Goal: Information Seeking & Learning: Compare options

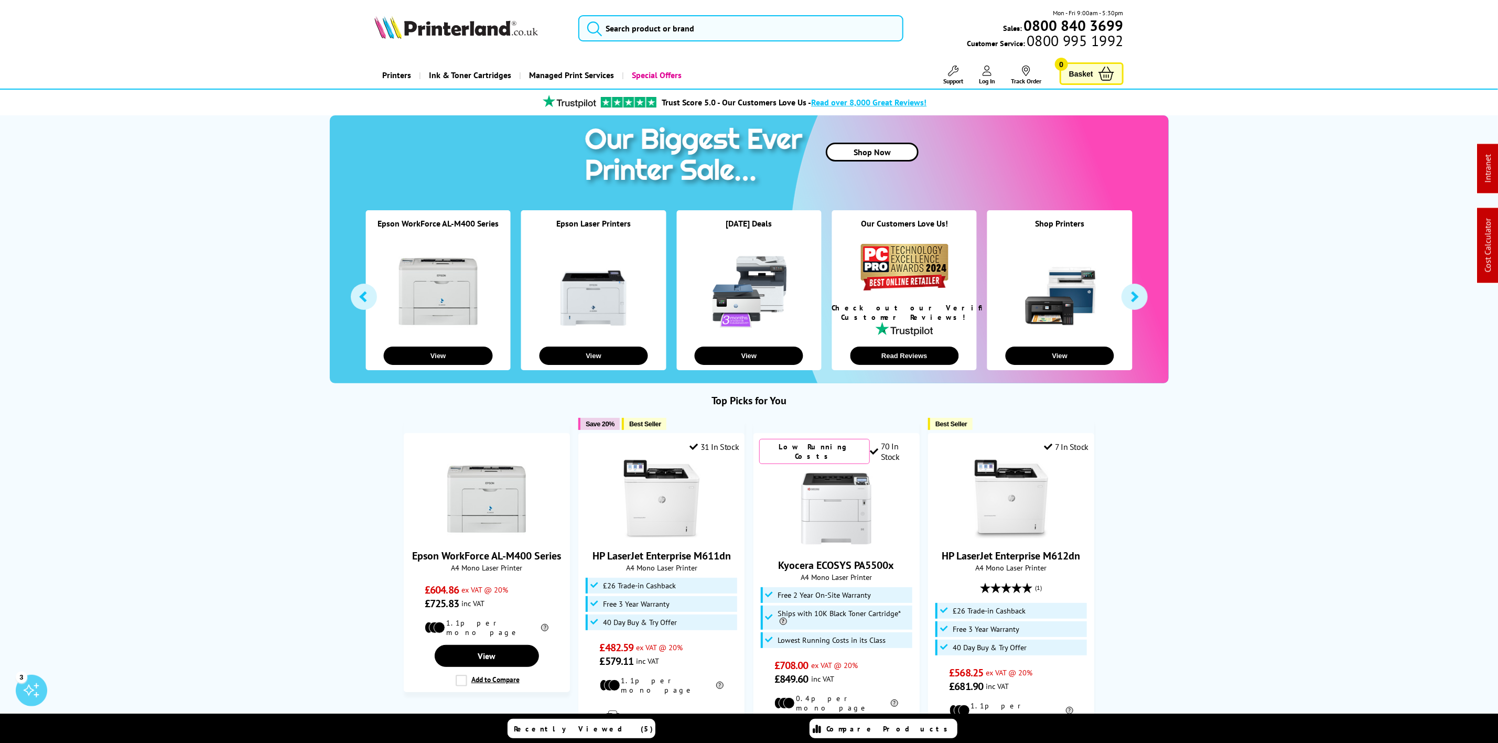
click at [505, 38] on img at bounding box center [456, 27] width 164 height 23
click at [445, 30] on img at bounding box center [456, 27] width 164 height 23
click at [719, 21] on input "search" at bounding box center [740, 28] width 325 height 26
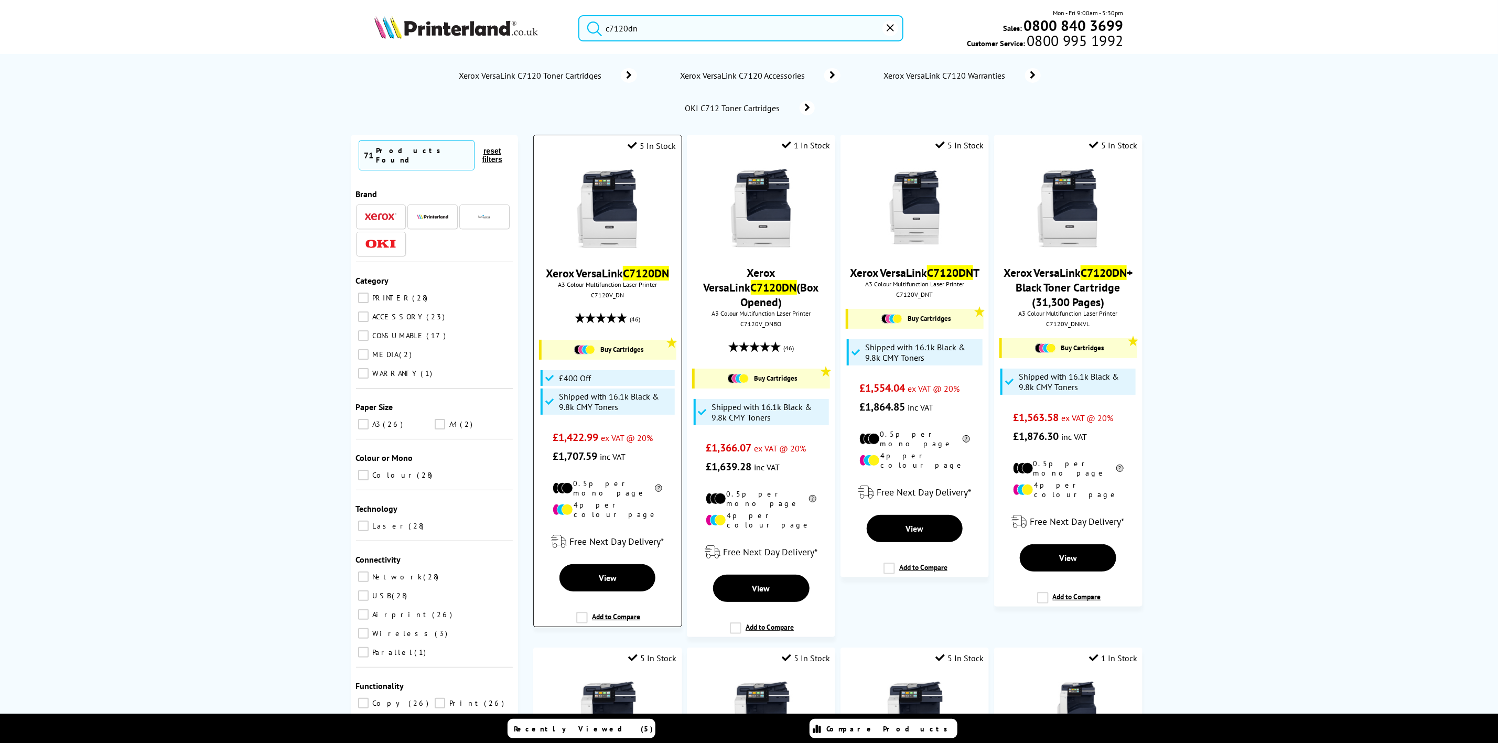
type input "c7120dn"
click at [611, 192] on img at bounding box center [607, 208] width 79 height 79
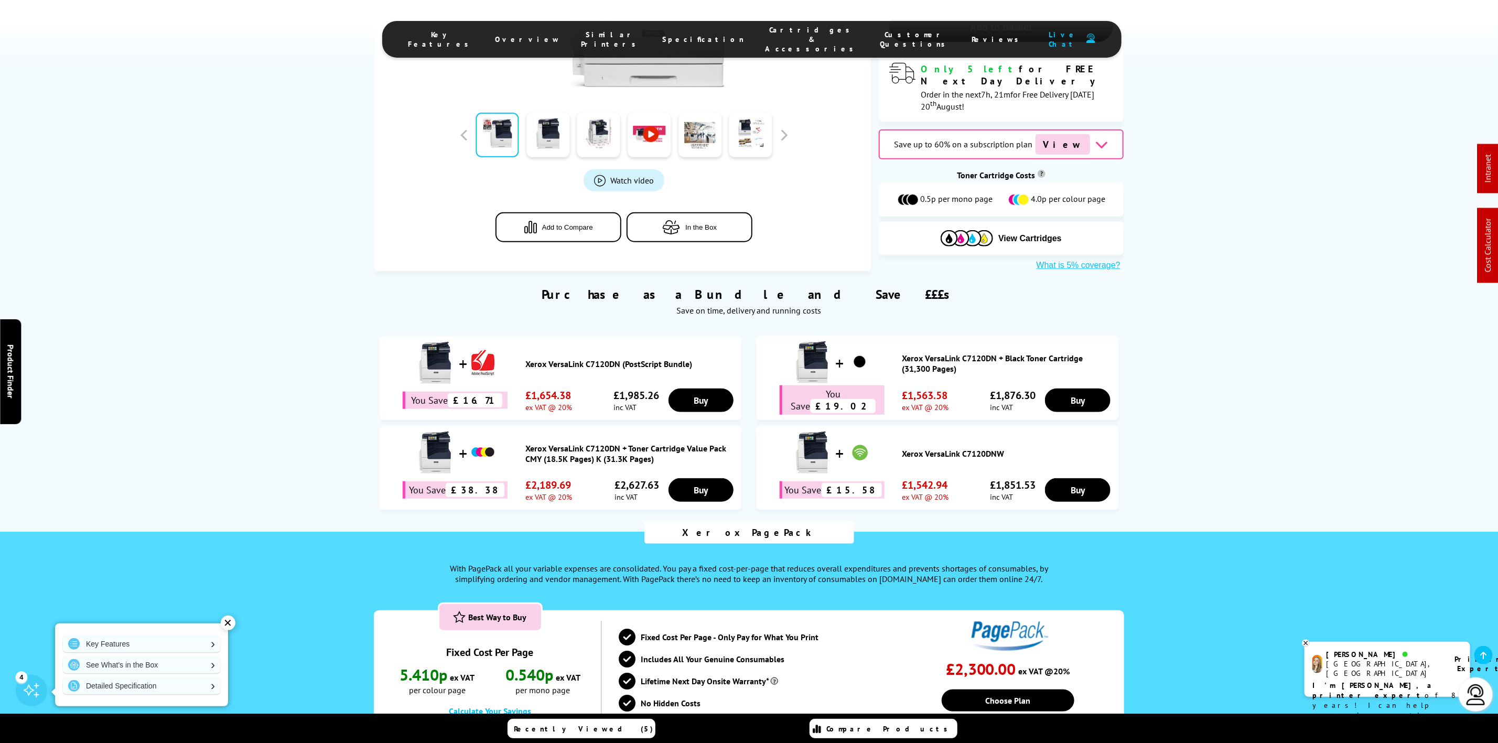
click at [766, 32] on span "Cartridges & Accessories" at bounding box center [813, 39] width 94 height 28
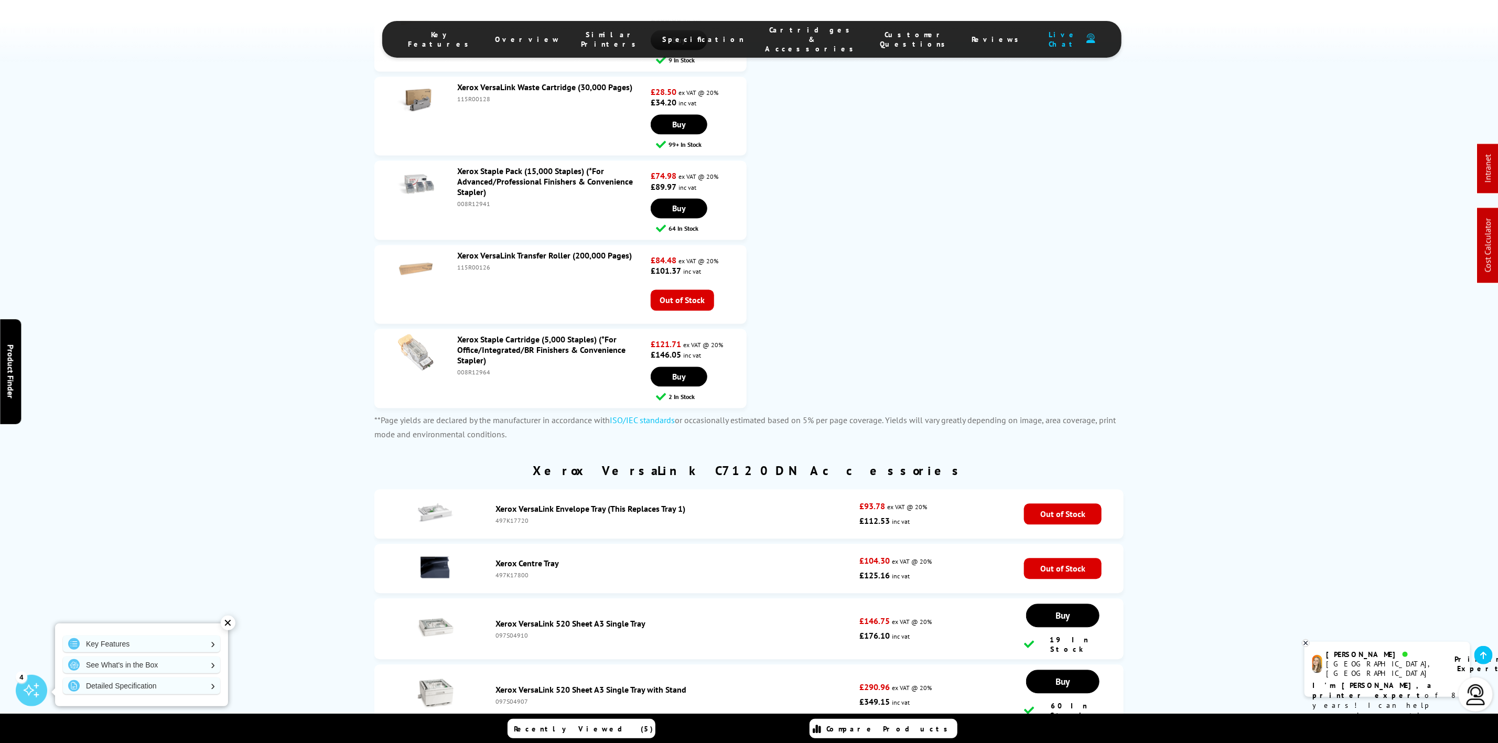
scroll to position [4630, 0]
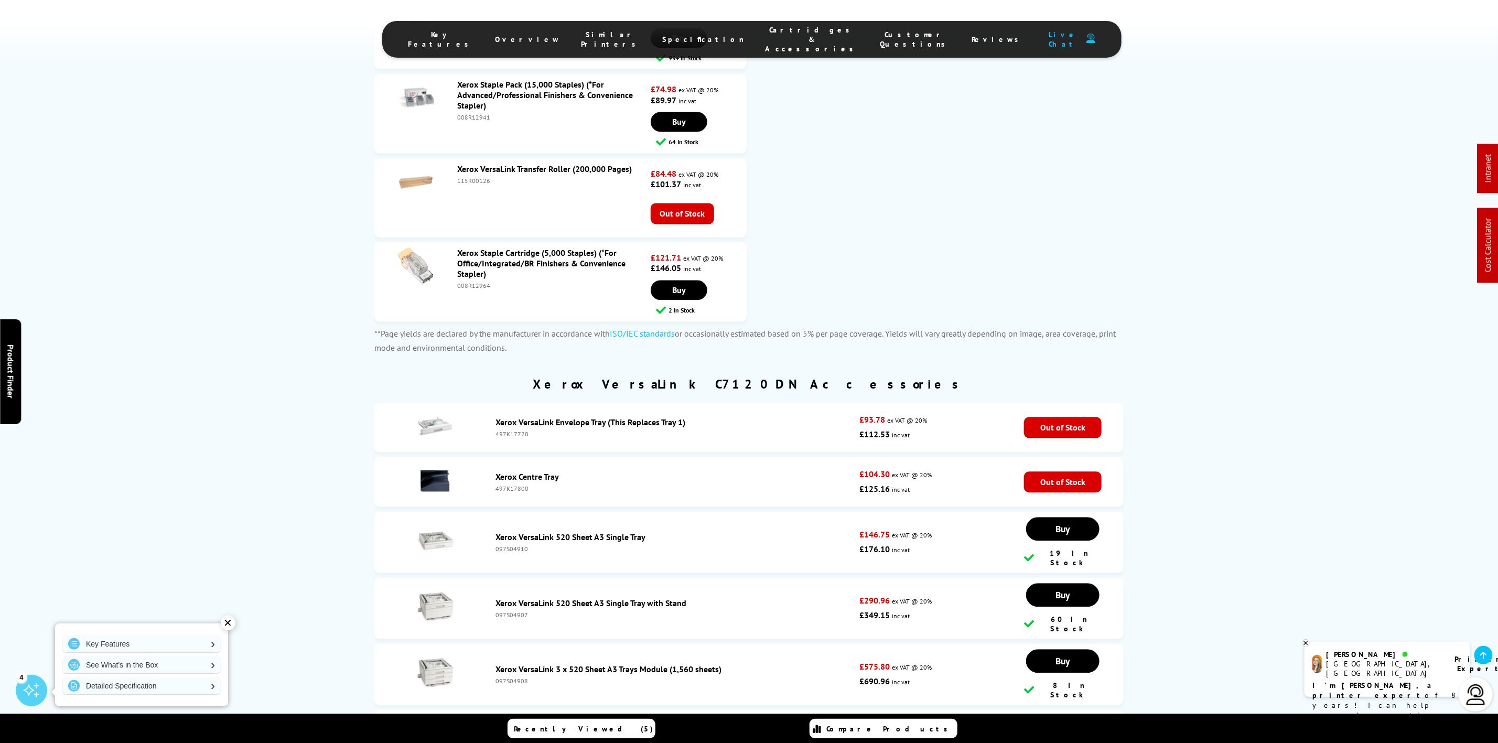
click at [503, 545] on div "097S04910" at bounding box center [675, 549] width 359 height 8
copy div "097S04910"
click at [505, 598] on link "Xerox VersaLink 520 Sheet A3 Single Tray with Stand" at bounding box center [591, 603] width 191 height 10
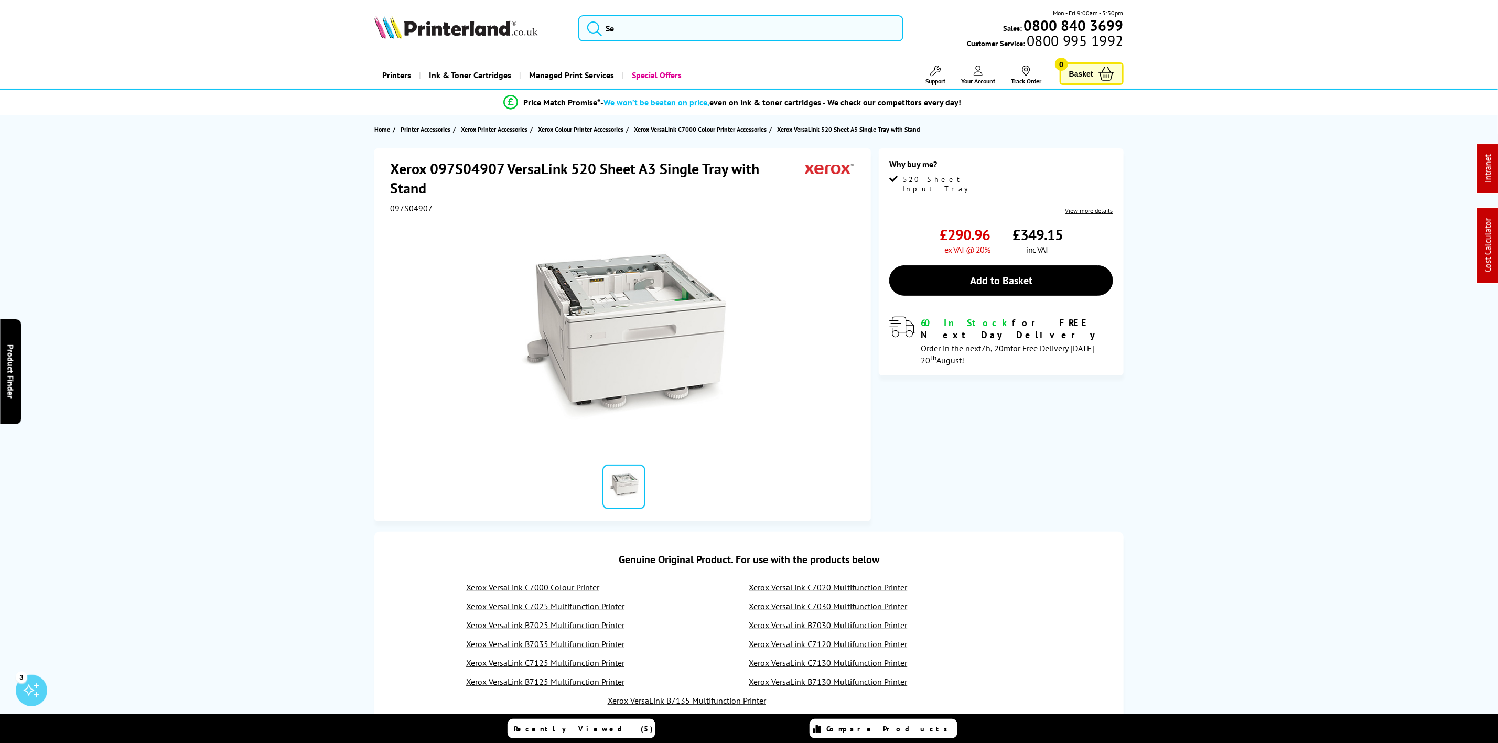
click at [411, 214] on div at bounding box center [624, 331] width 468 height 237
click at [411, 211] on span "097S04907" at bounding box center [411, 208] width 42 height 10
copy span "097S04907"
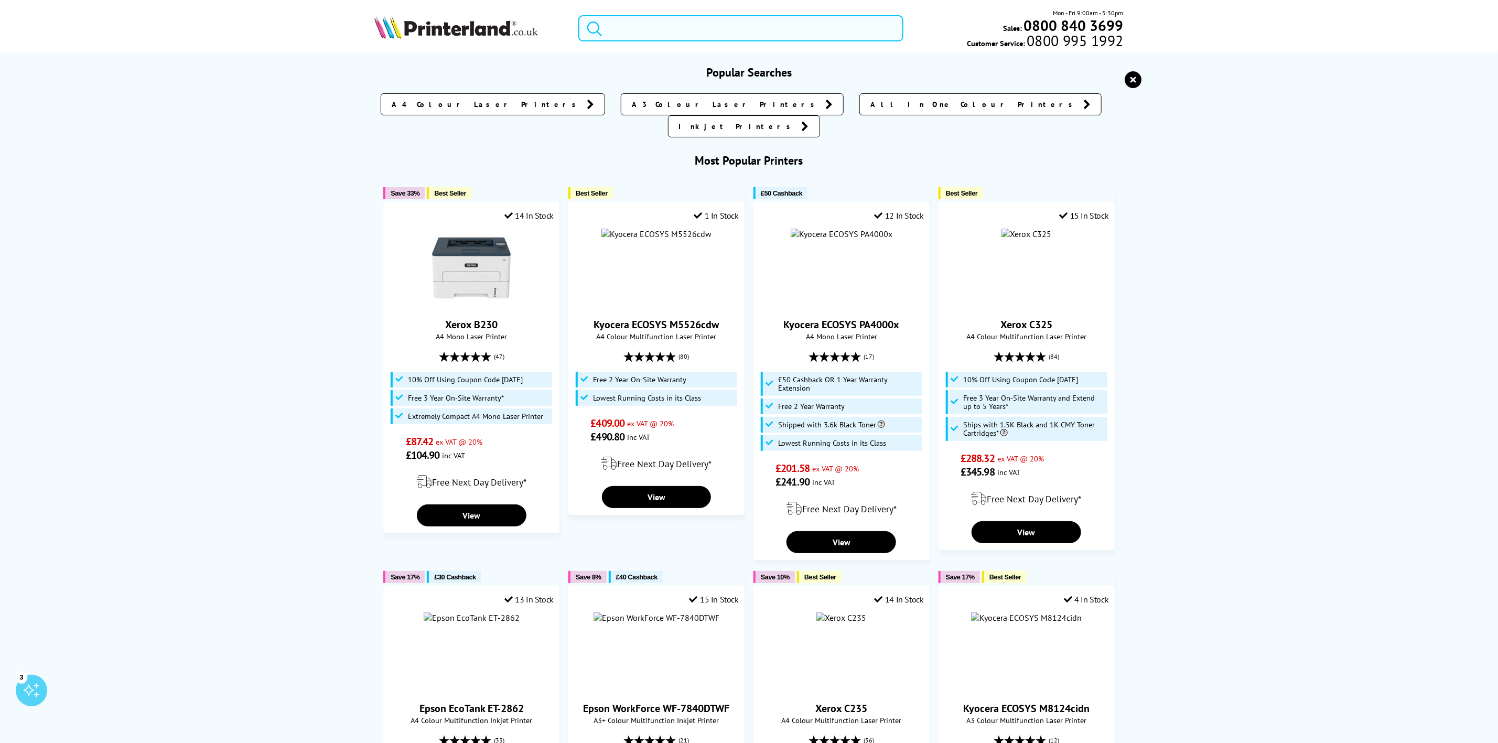
drag, startPoint x: 678, startPoint y: 33, endPoint x: 150, endPoint y: 0, distance: 529.1
click at [676, 33] on input "search" at bounding box center [740, 28] width 325 height 26
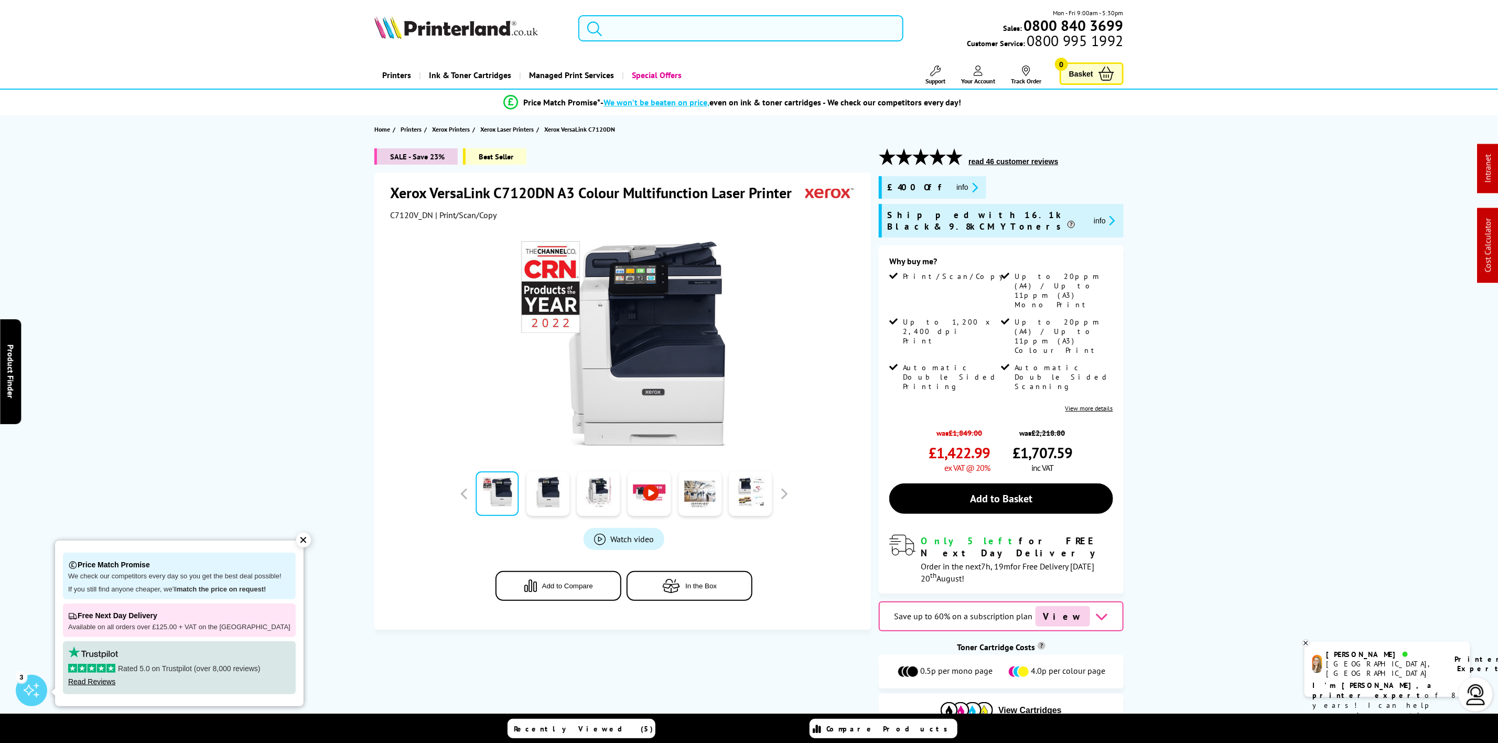
click at [684, 31] on input "search" at bounding box center [740, 28] width 325 height 26
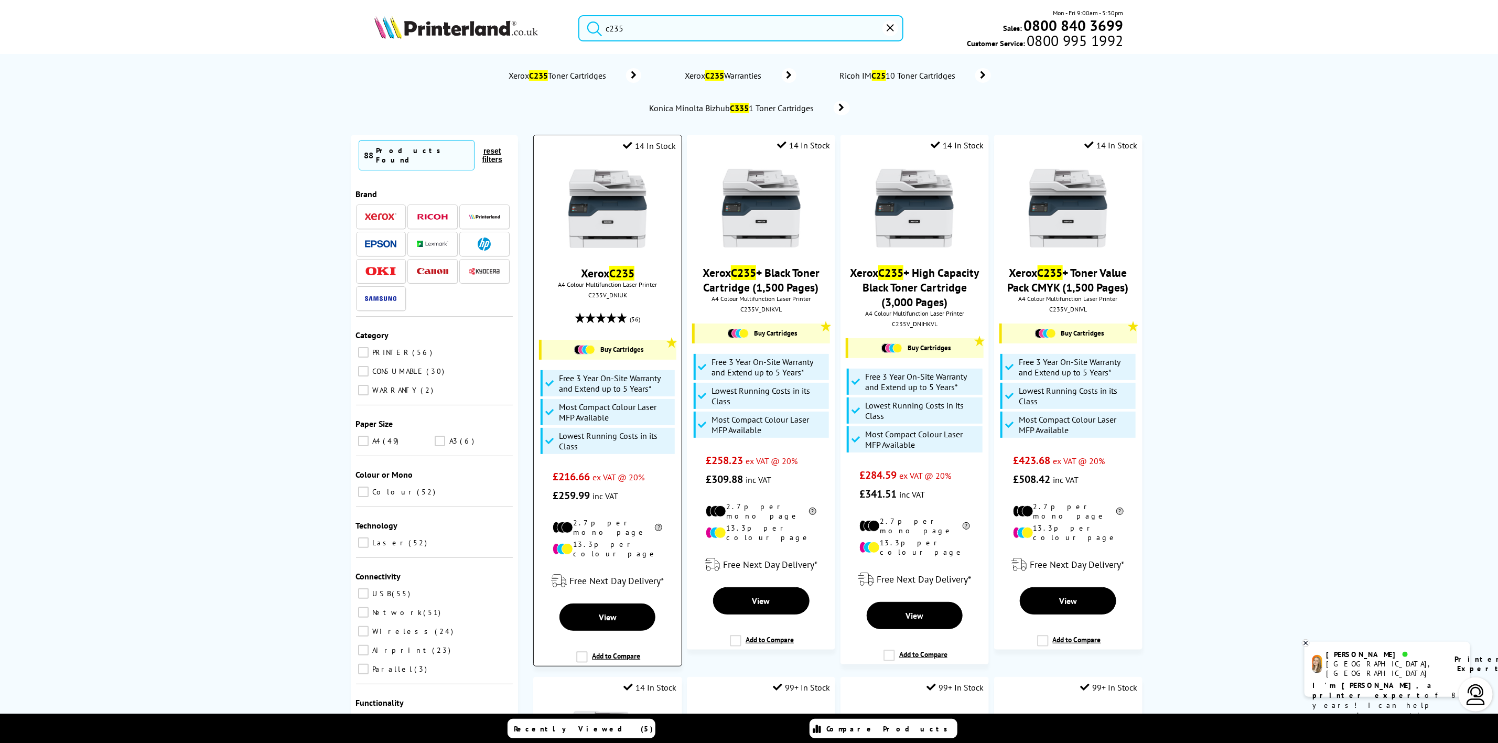
type input "c235"
click at [639, 192] on img at bounding box center [607, 208] width 79 height 79
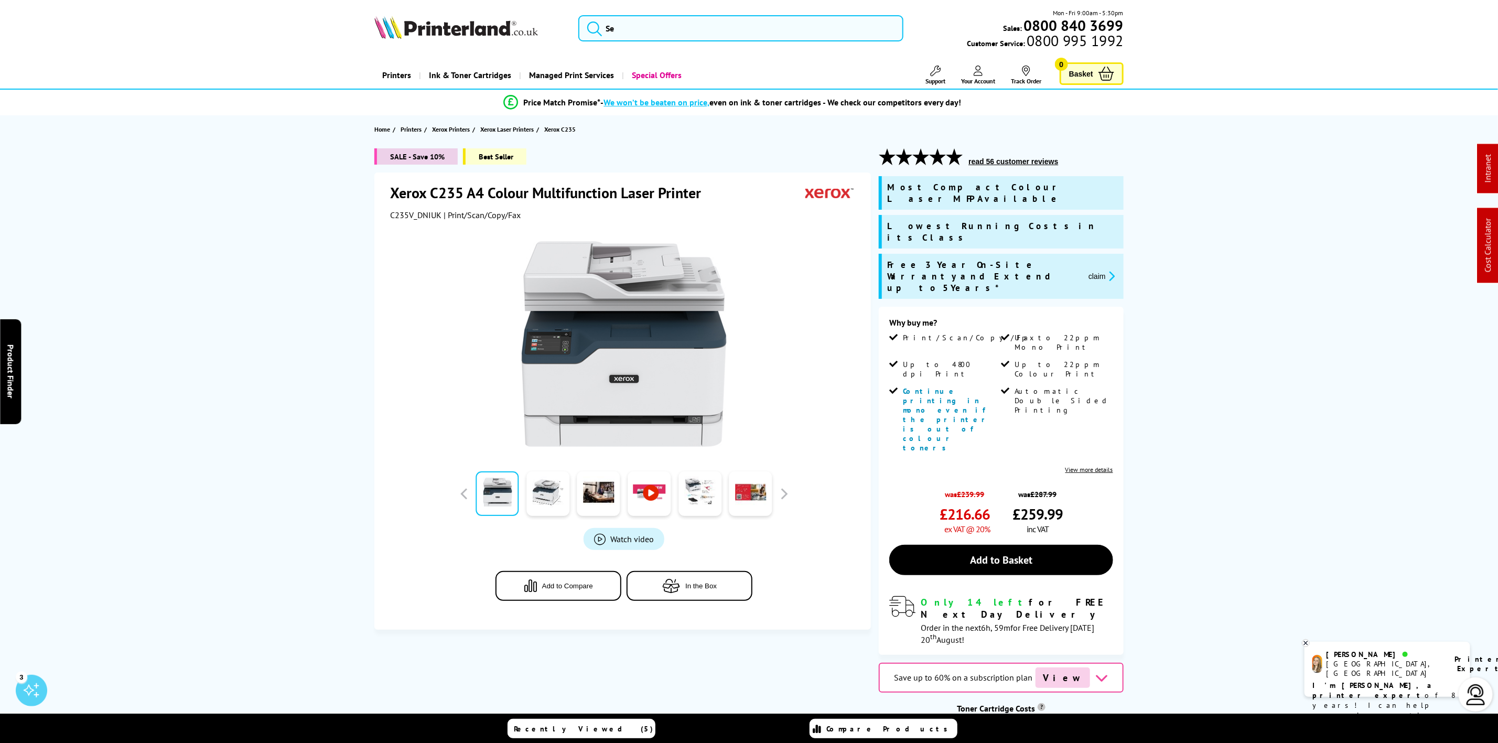
click at [516, 24] on img at bounding box center [456, 27] width 164 height 23
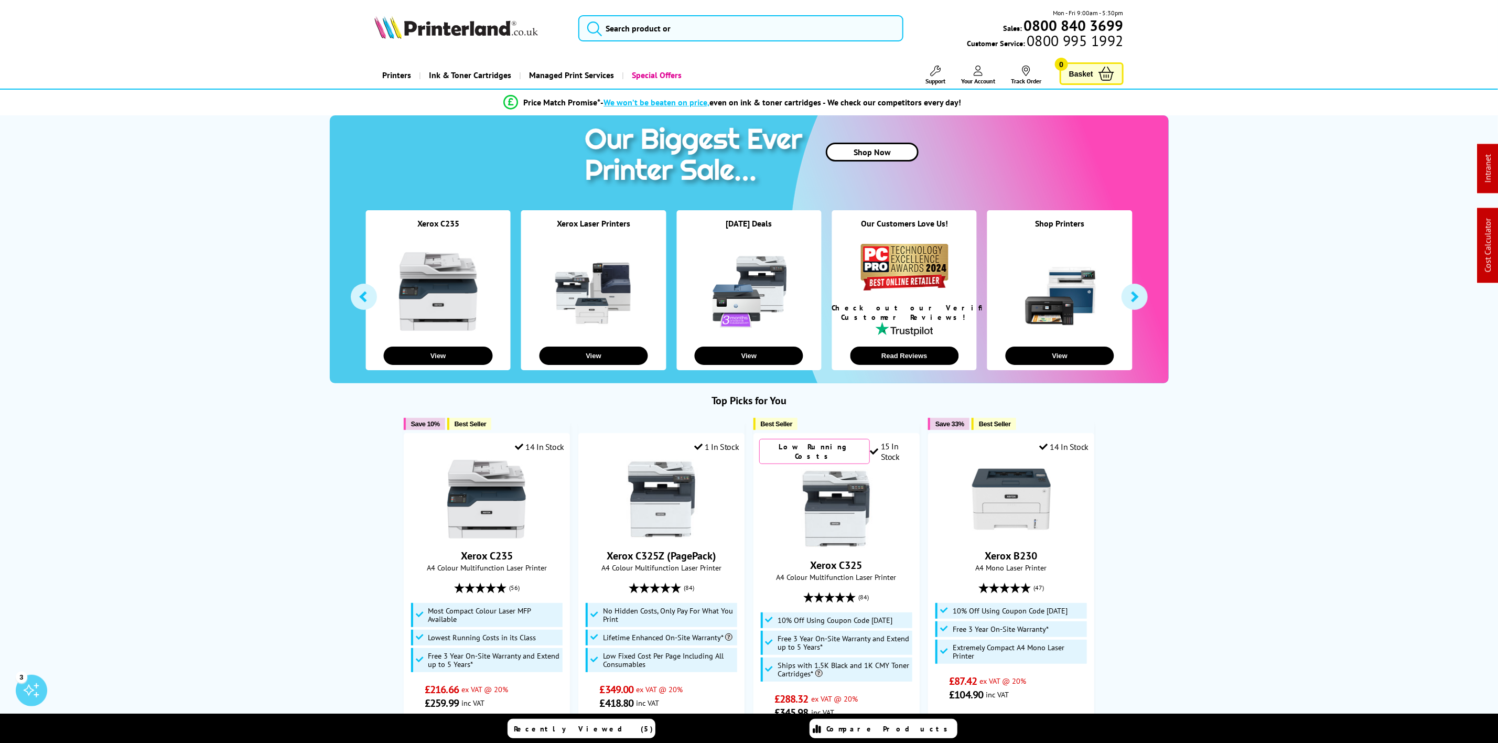
click at [610, 57] on header "Mon - Fri 9:00am - 5:30pm Sales: 0800 840 3699 Customer Service: 0800 995 1992" at bounding box center [749, 45] width 1498 height 90
click at [652, 30] on input "search" at bounding box center [740, 28] width 325 height 26
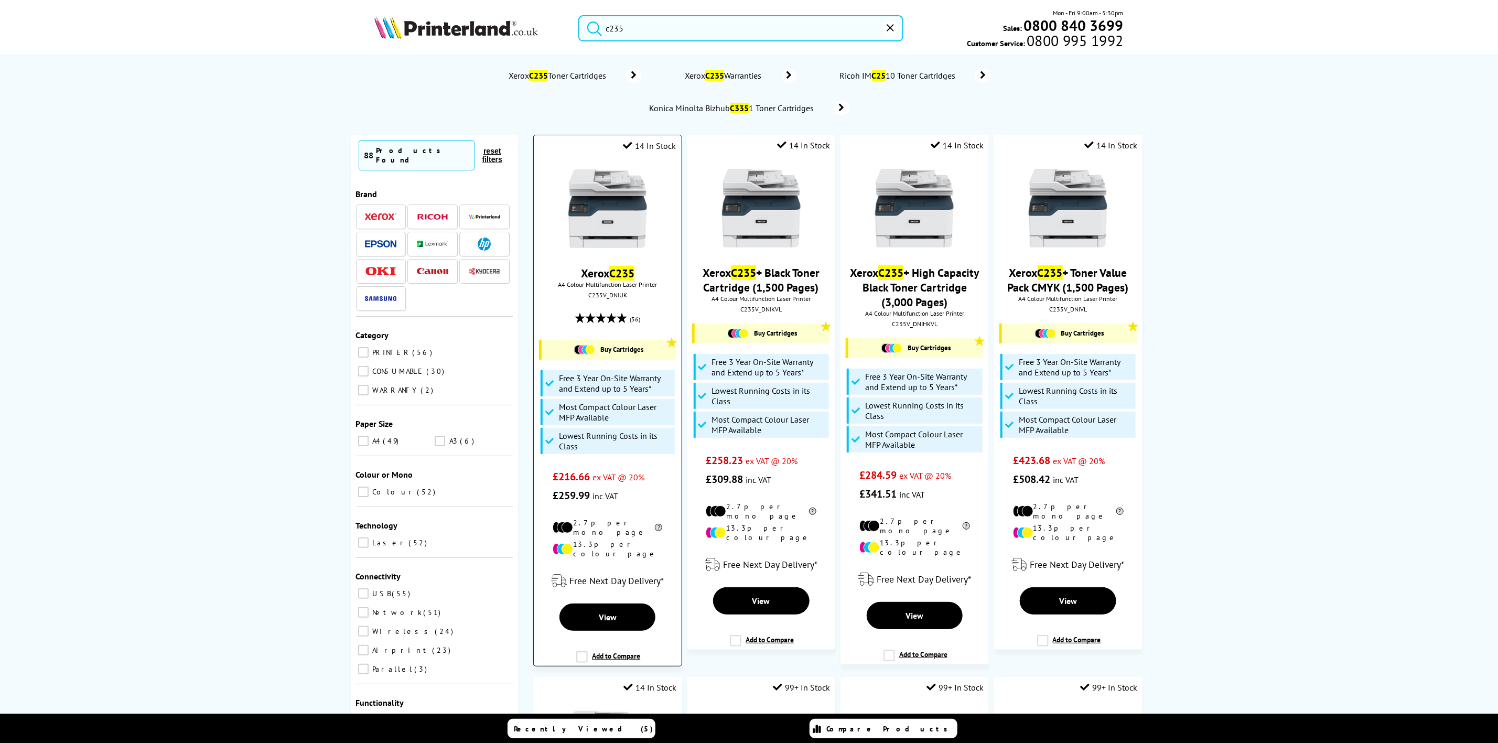
type input "c235"
click at [609, 229] on img at bounding box center [607, 208] width 79 height 79
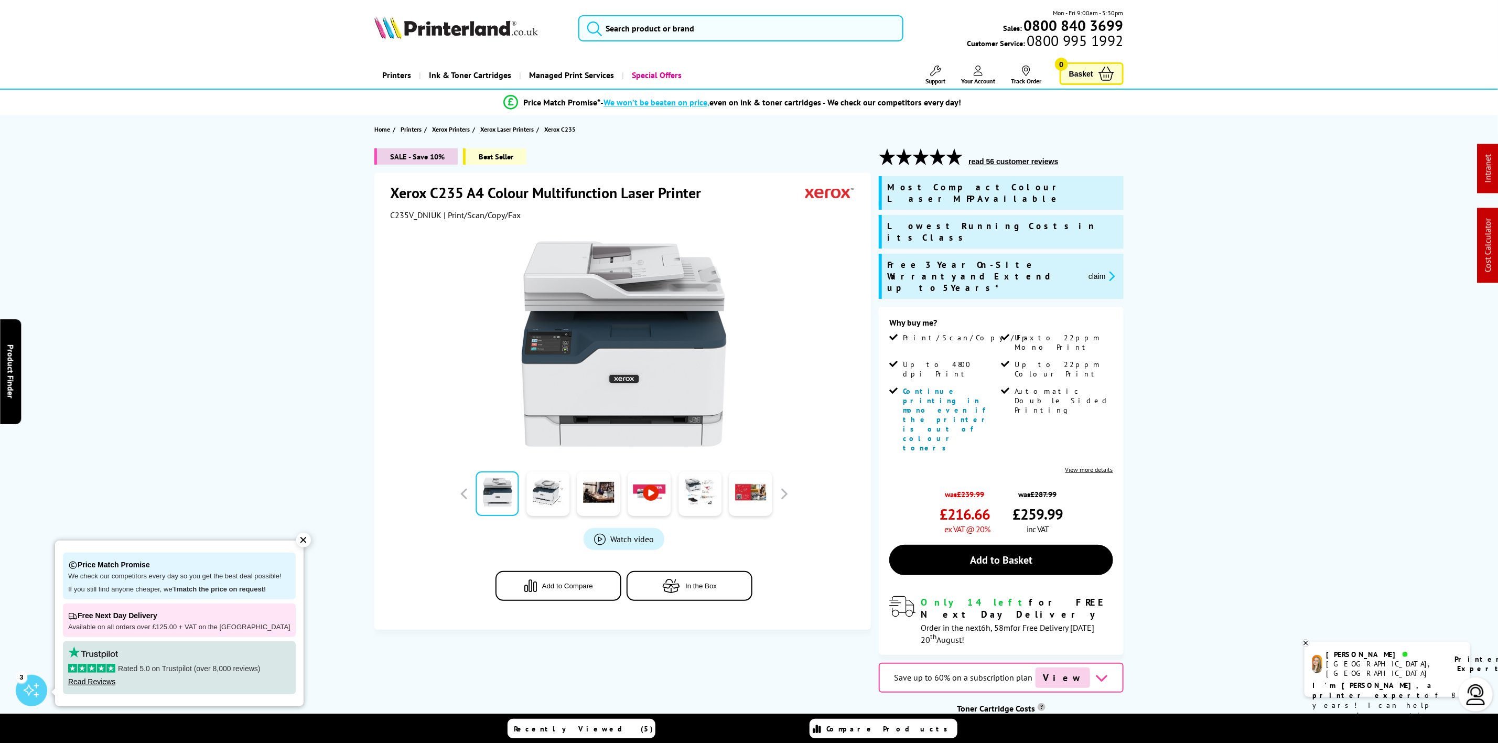
click at [296, 539] on div "✕" at bounding box center [303, 540] width 15 height 15
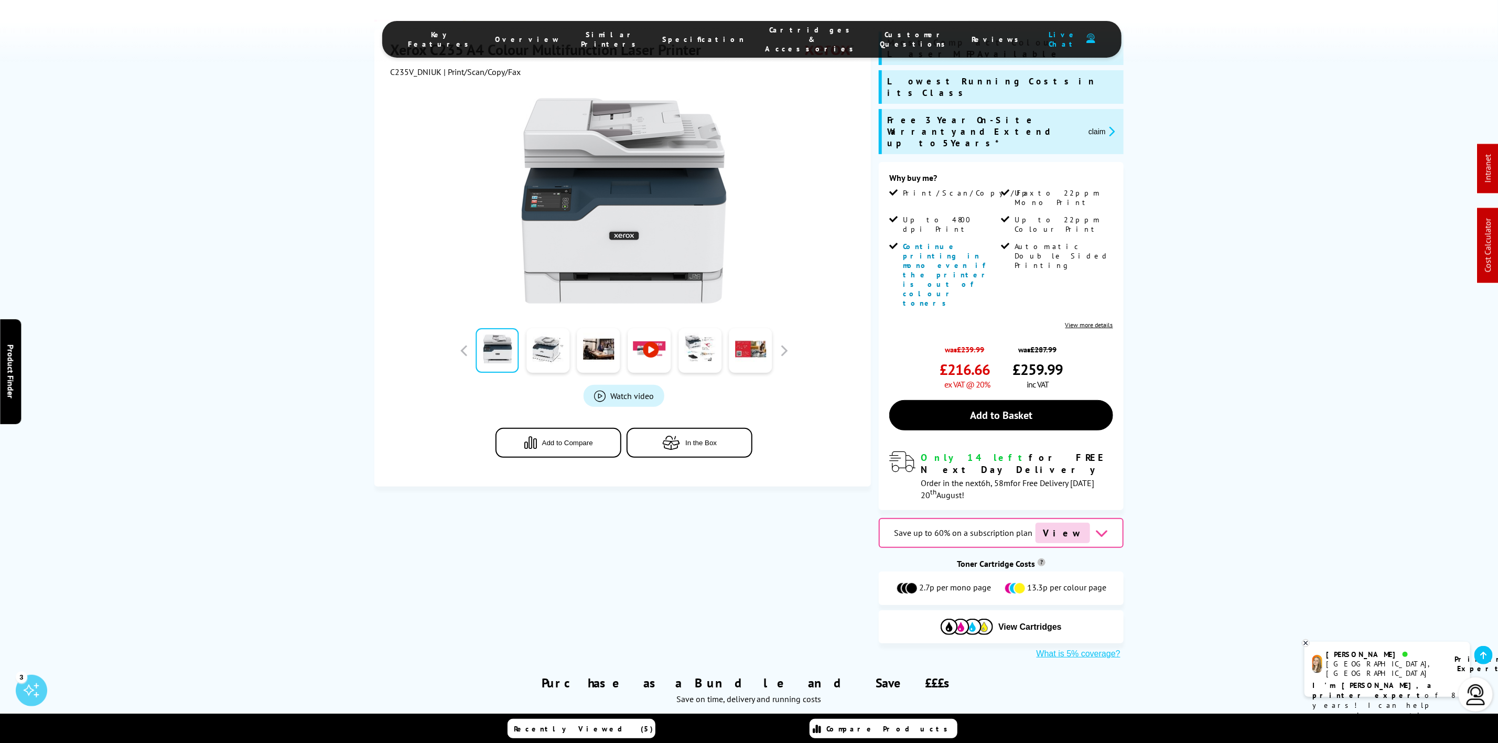
scroll to position [315, 0]
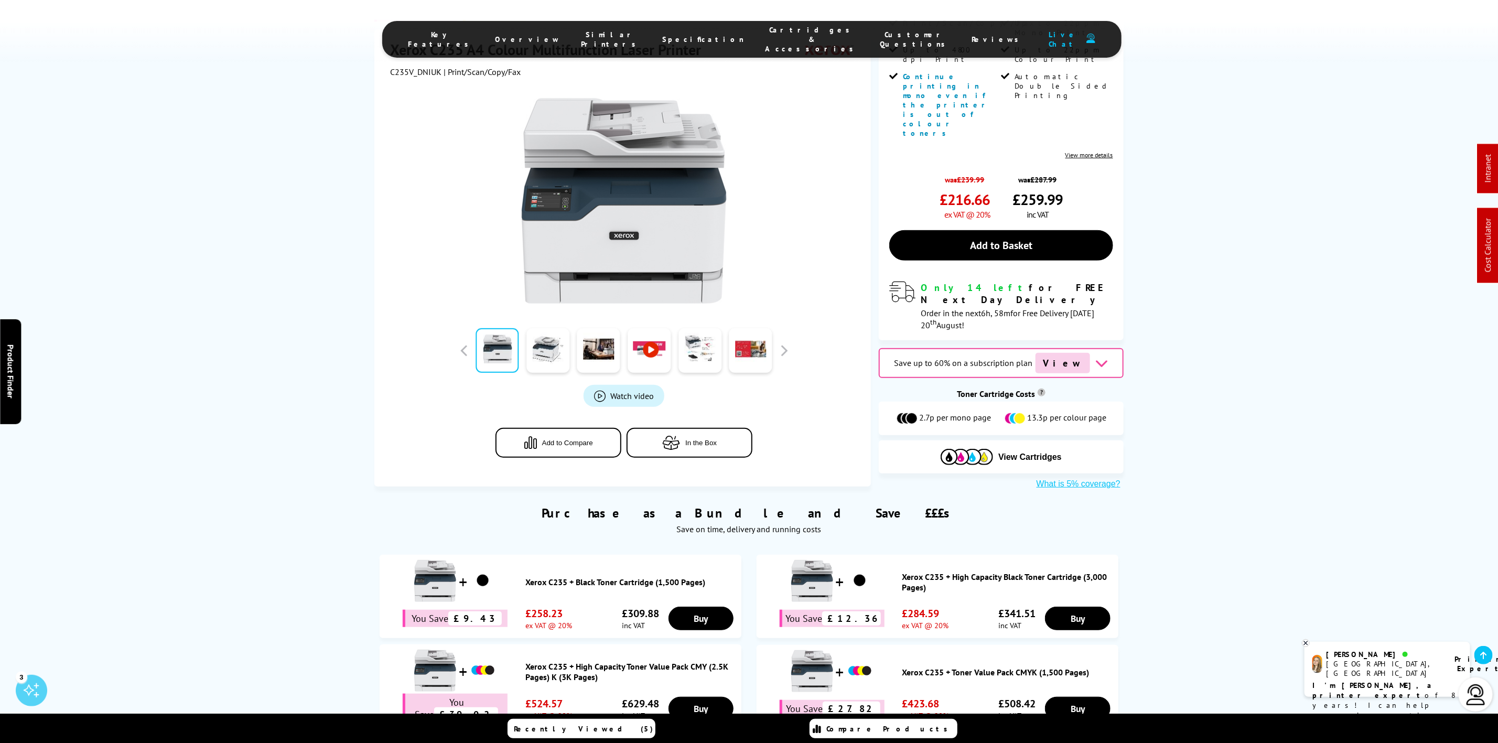
click at [783, 32] on span "Cartridges & Accessories" at bounding box center [813, 39] width 94 height 28
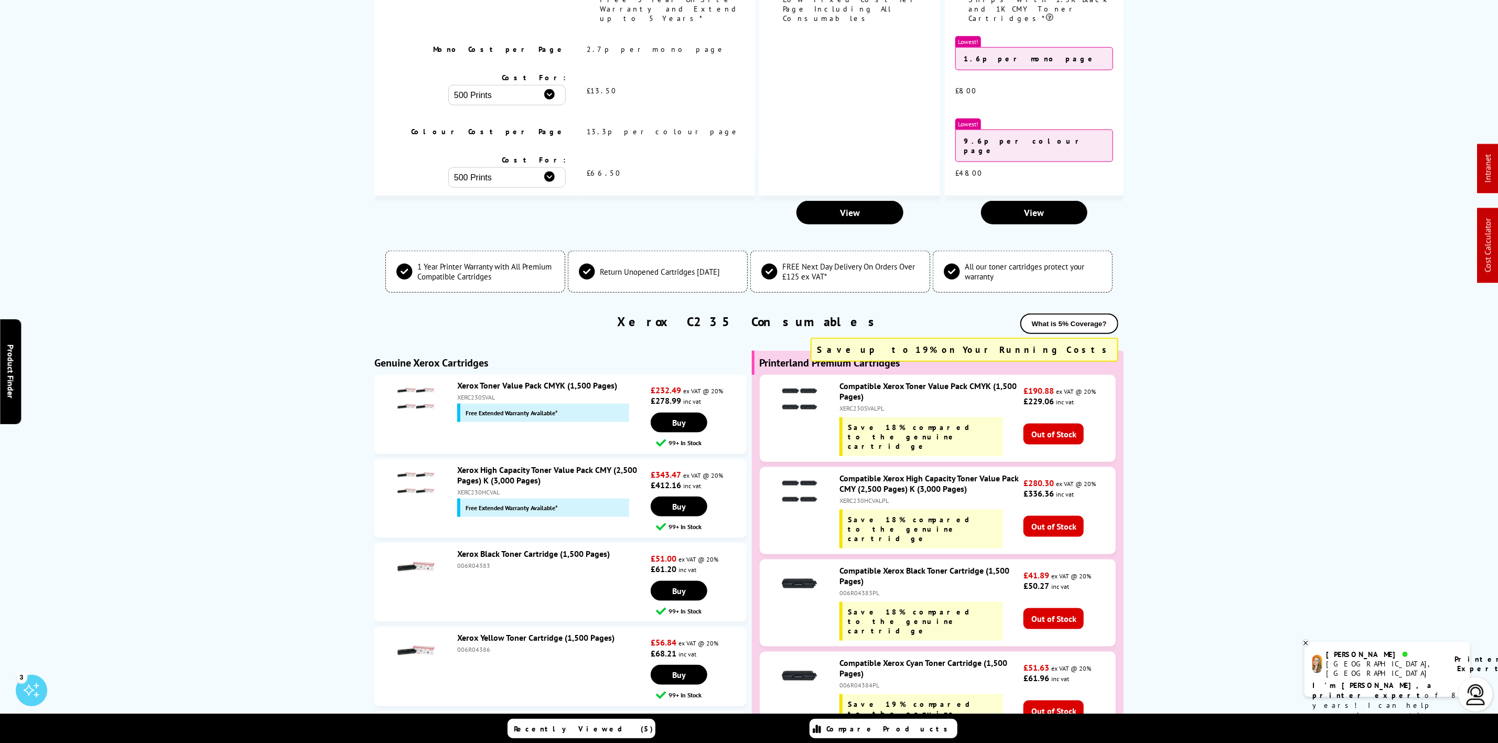
scroll to position [0, 0]
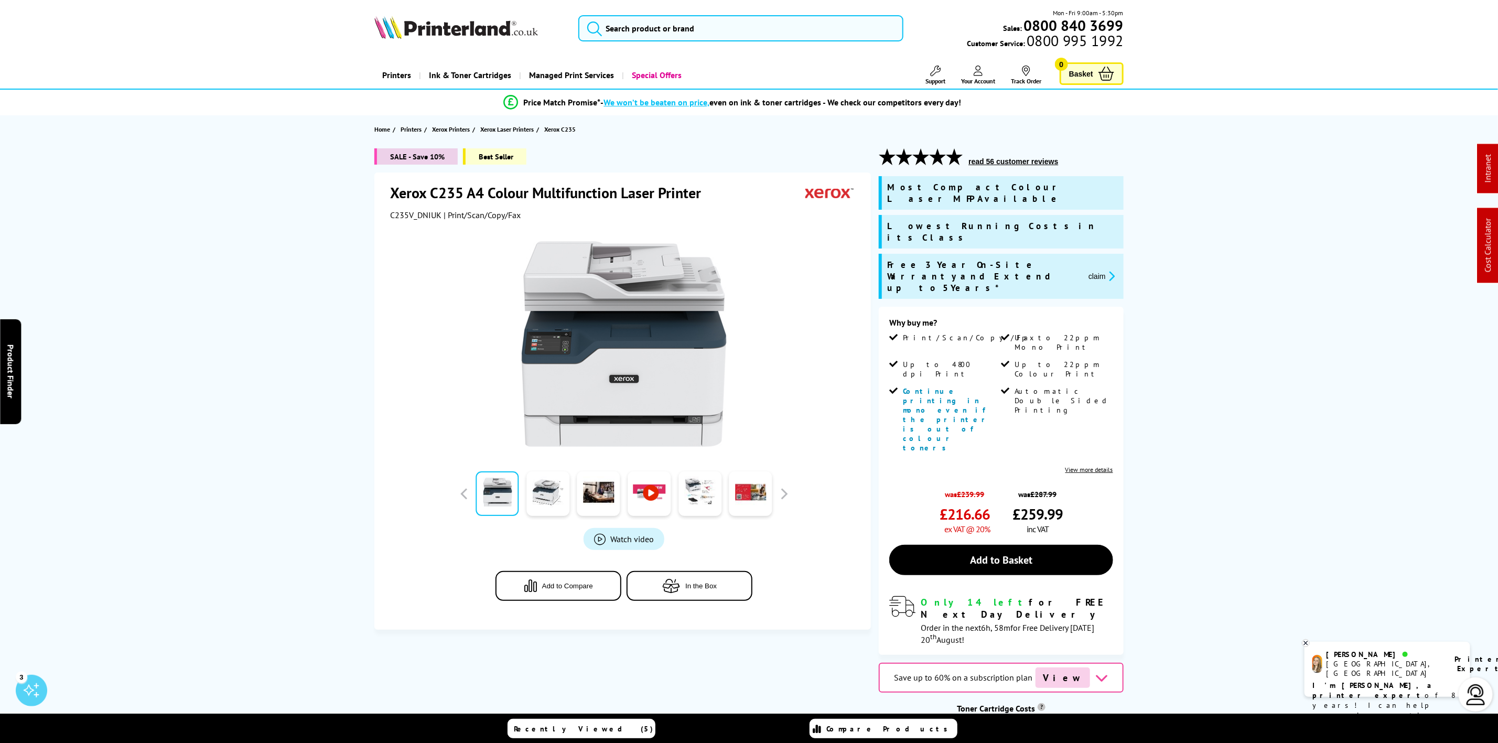
click at [464, 21] on img at bounding box center [456, 27] width 164 height 23
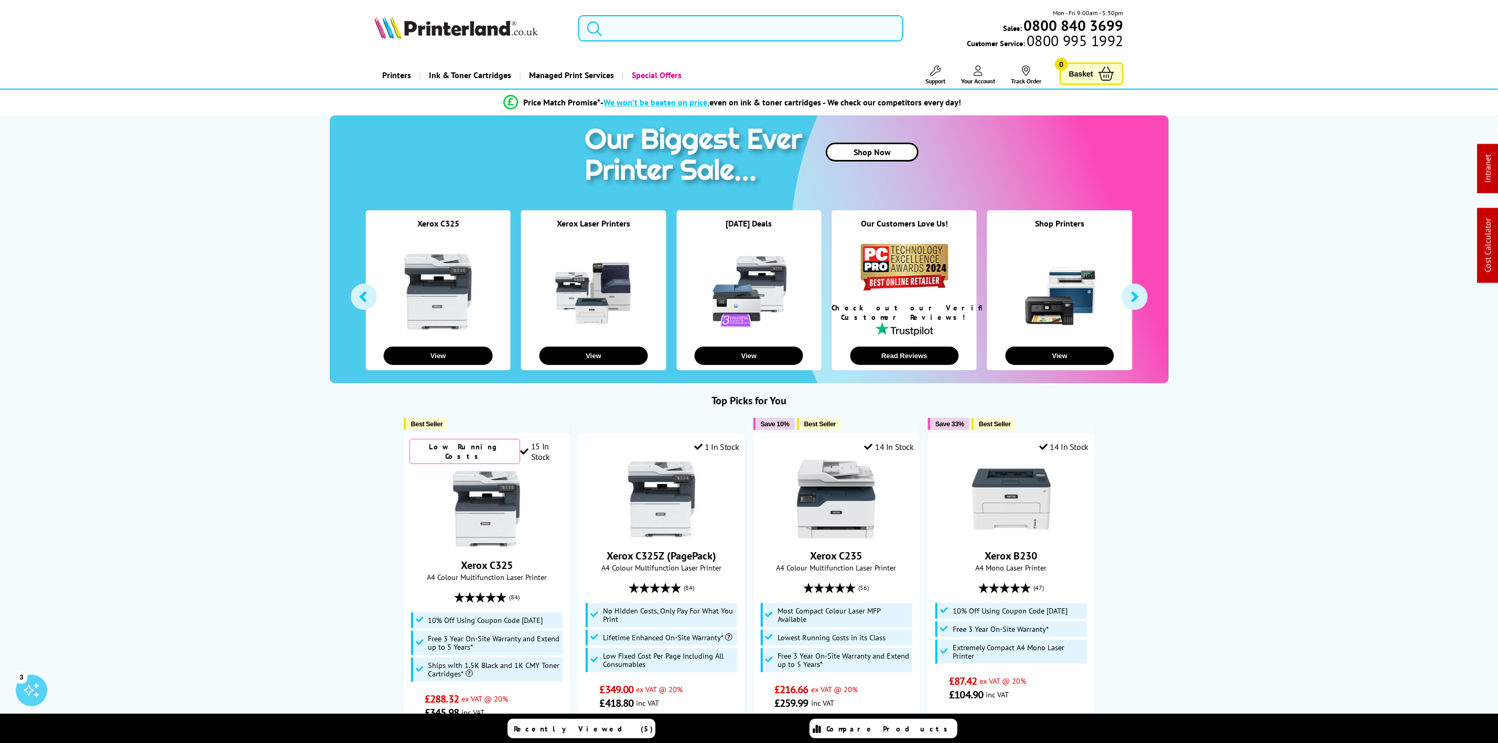
click at [660, 24] on input "search" at bounding box center [740, 28] width 325 height 26
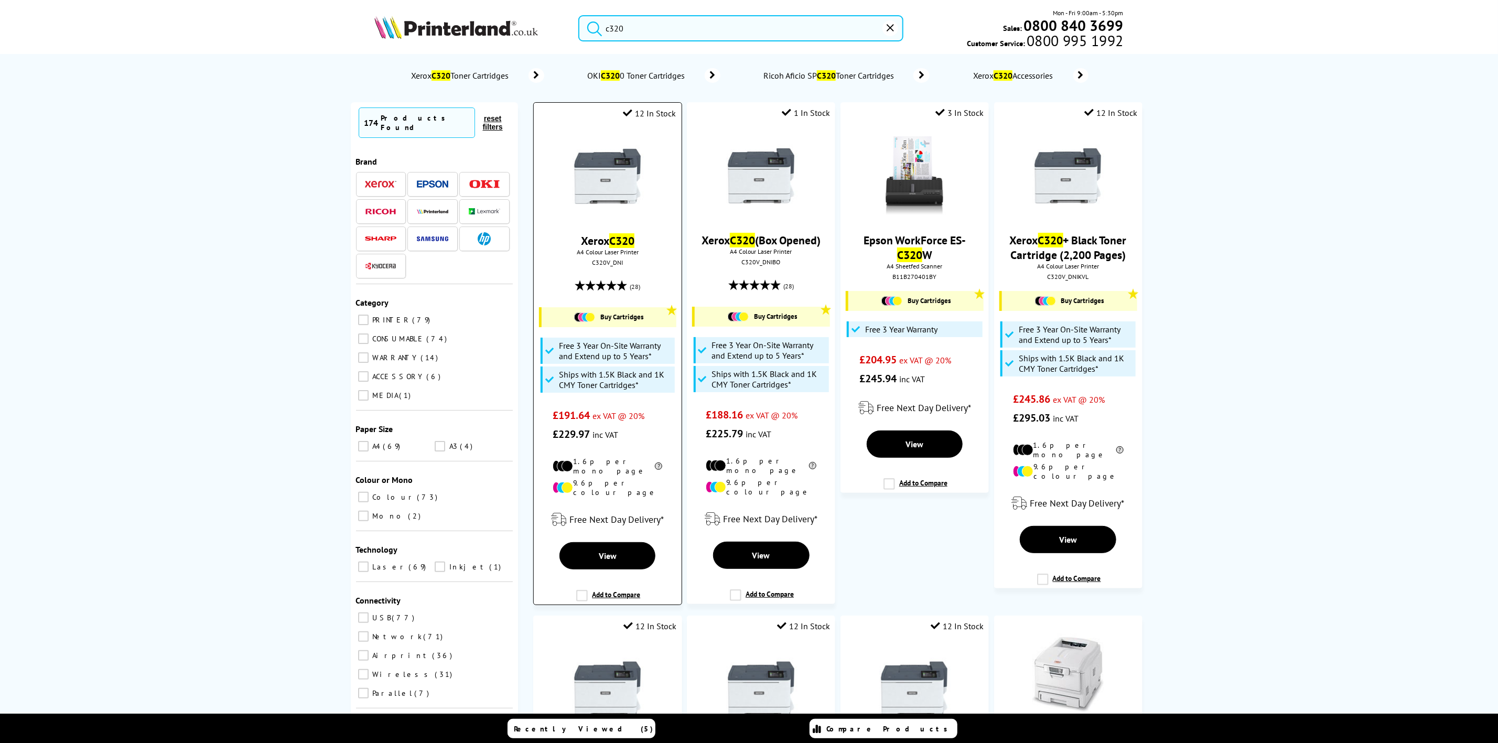
type input "c320"
click at [622, 177] on img at bounding box center [607, 176] width 79 height 79
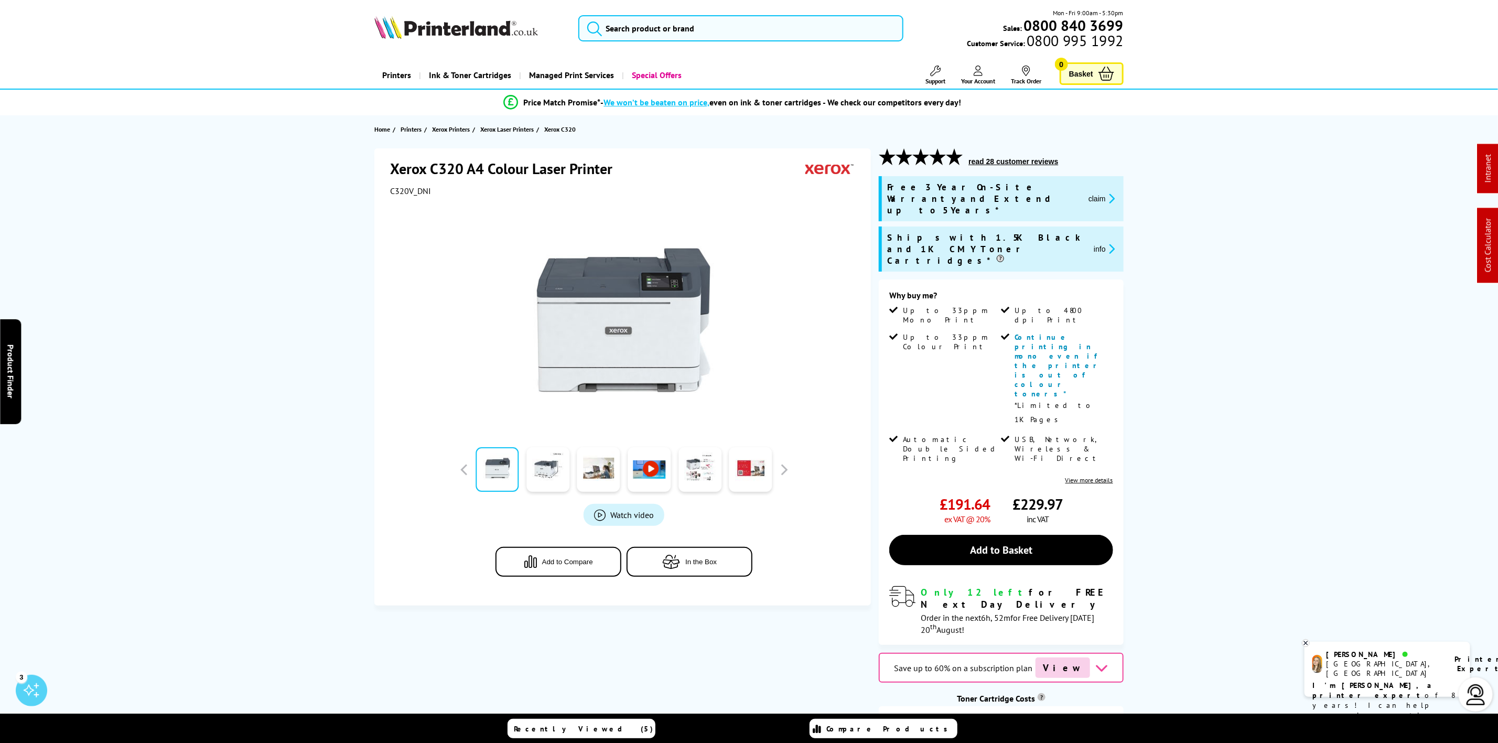
click at [433, 32] on img at bounding box center [456, 27] width 164 height 23
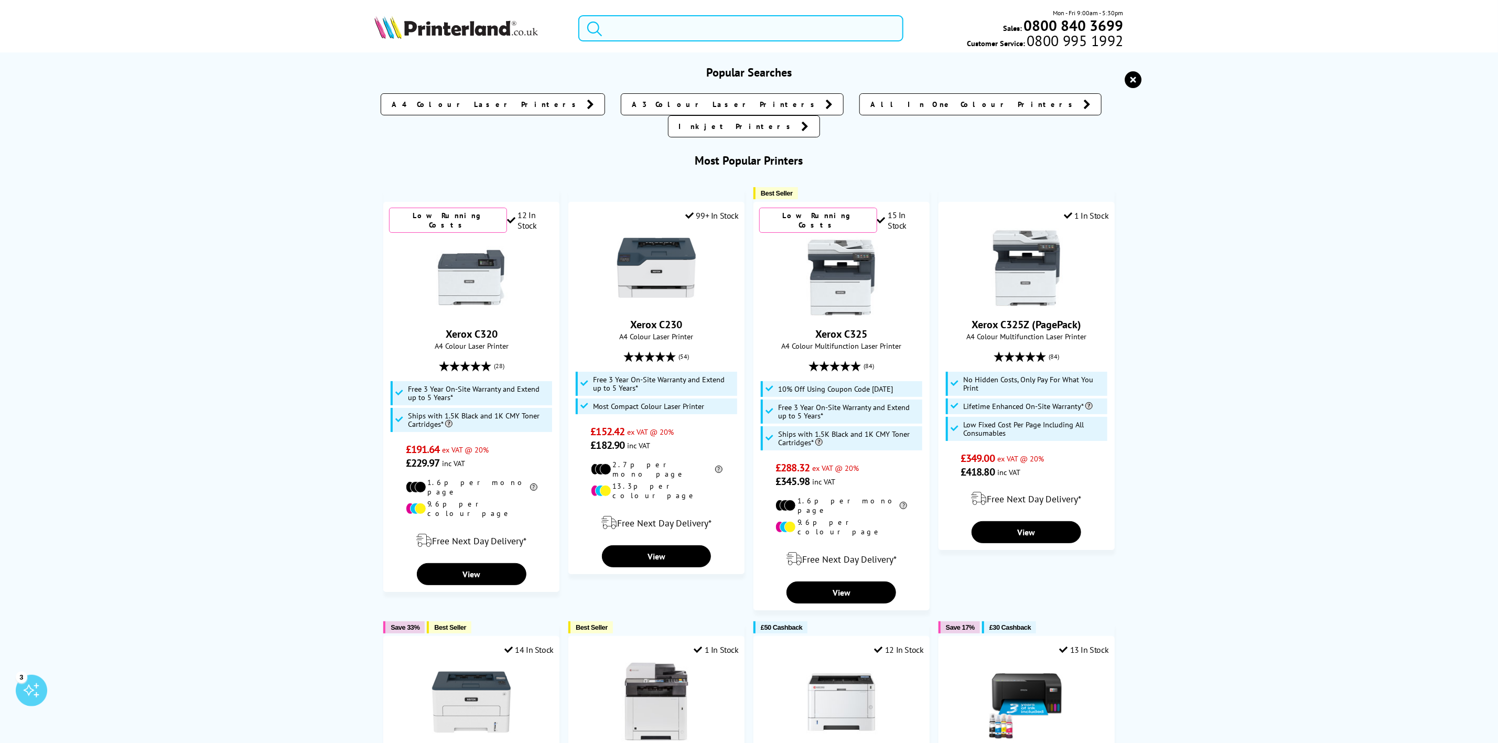
click at [691, 23] on input "search" at bounding box center [740, 28] width 325 height 26
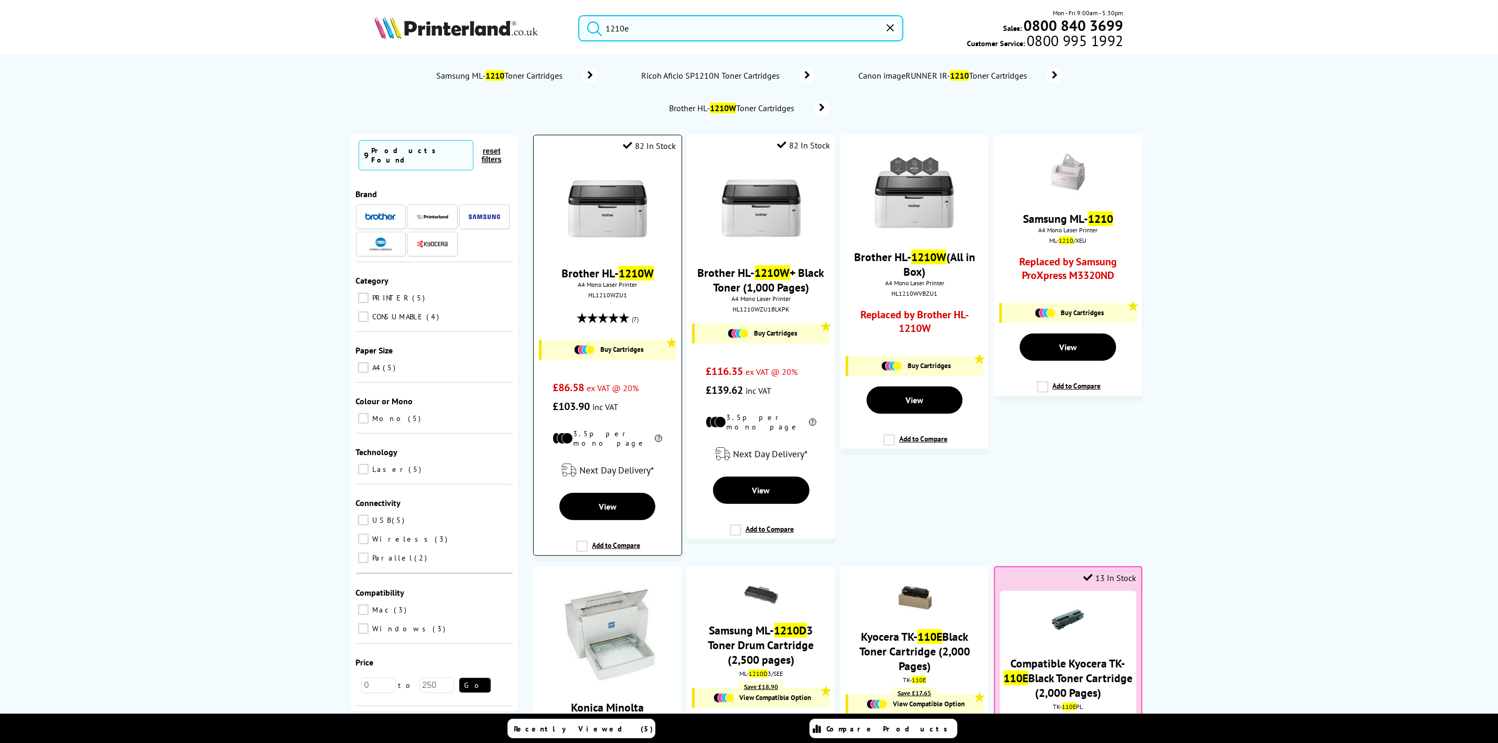
type input "1210e"
click at [633, 213] on img at bounding box center [607, 208] width 79 height 79
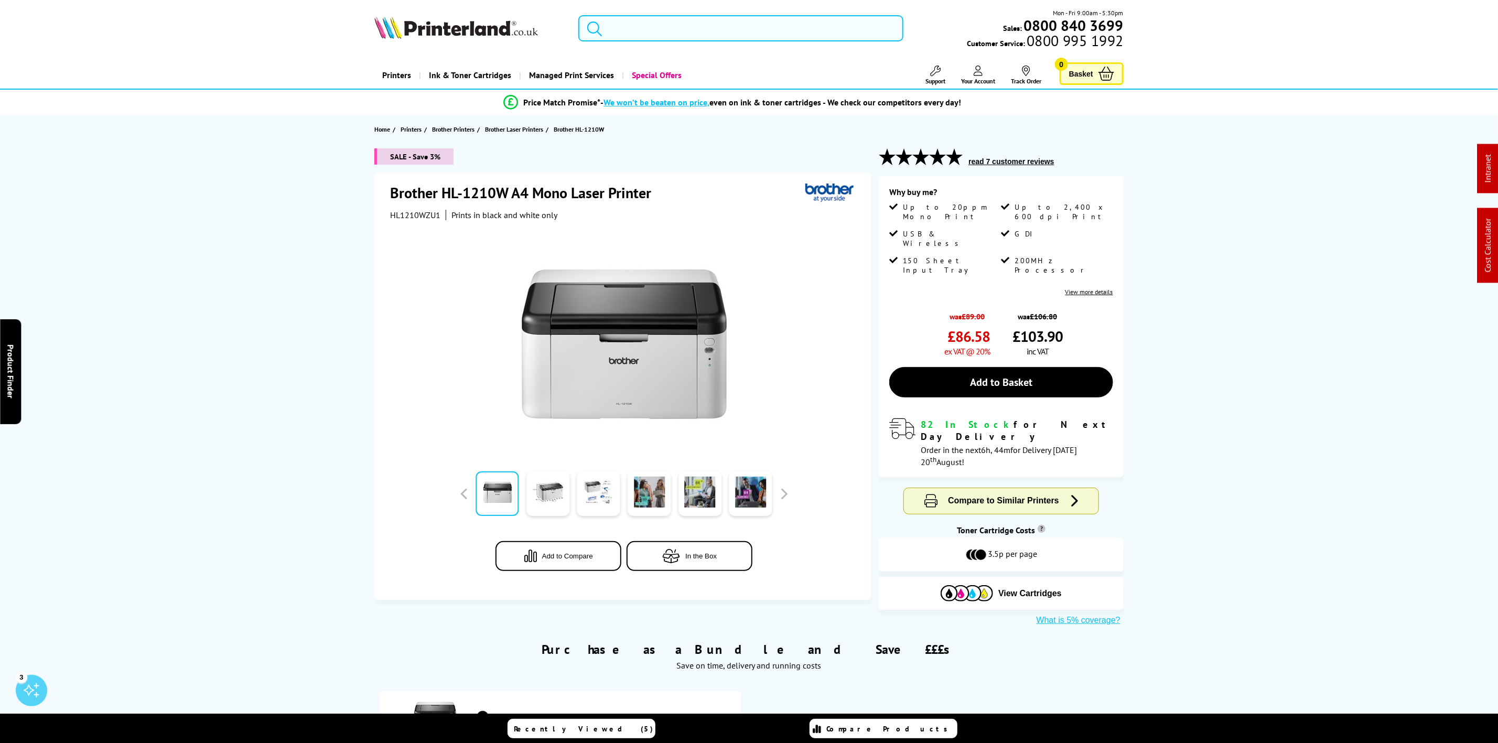
click at [641, 22] on input "search" at bounding box center [740, 28] width 325 height 26
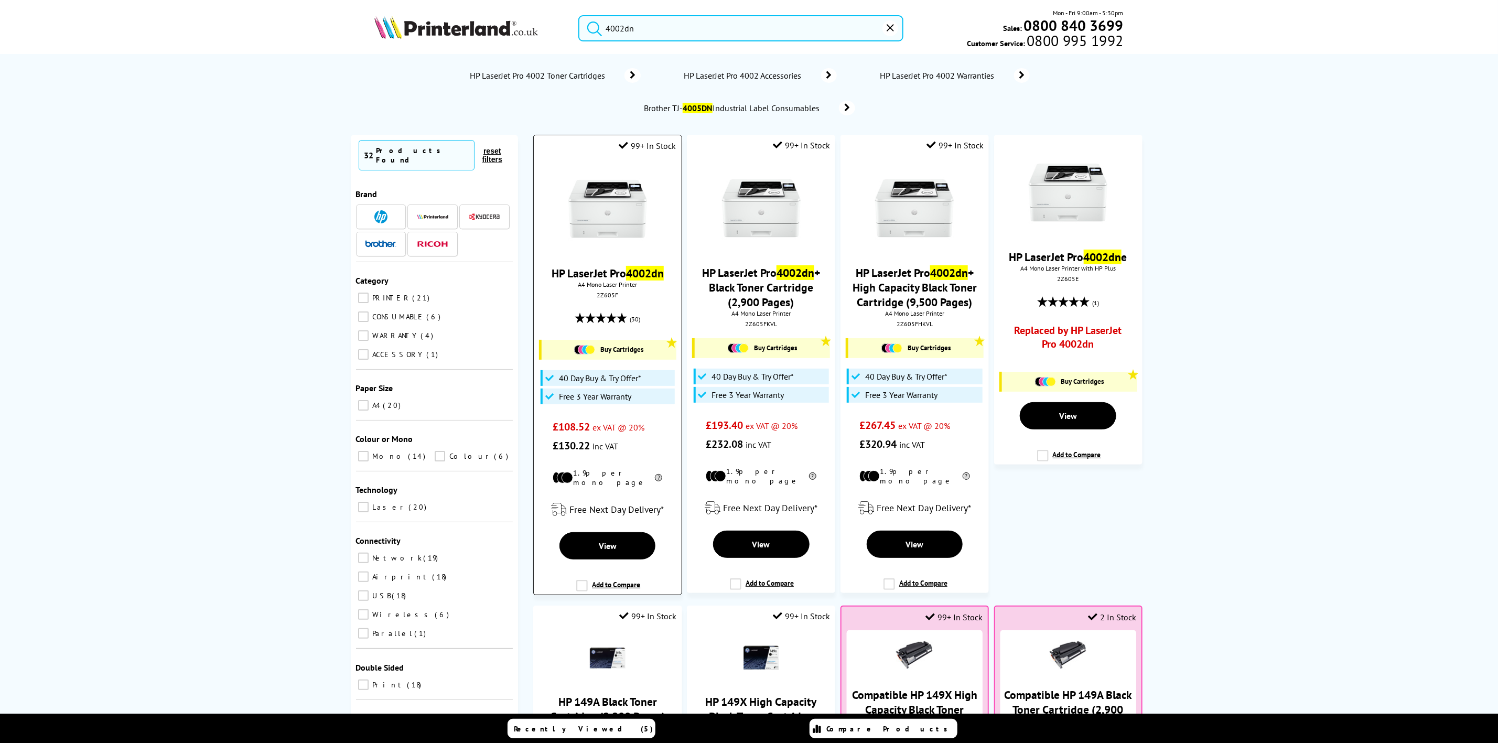
type input "4002dn"
click at [608, 298] on div "2Z605F" at bounding box center [608, 295] width 132 height 8
copy div "2Z605F"
click at [606, 207] on img at bounding box center [607, 208] width 79 height 79
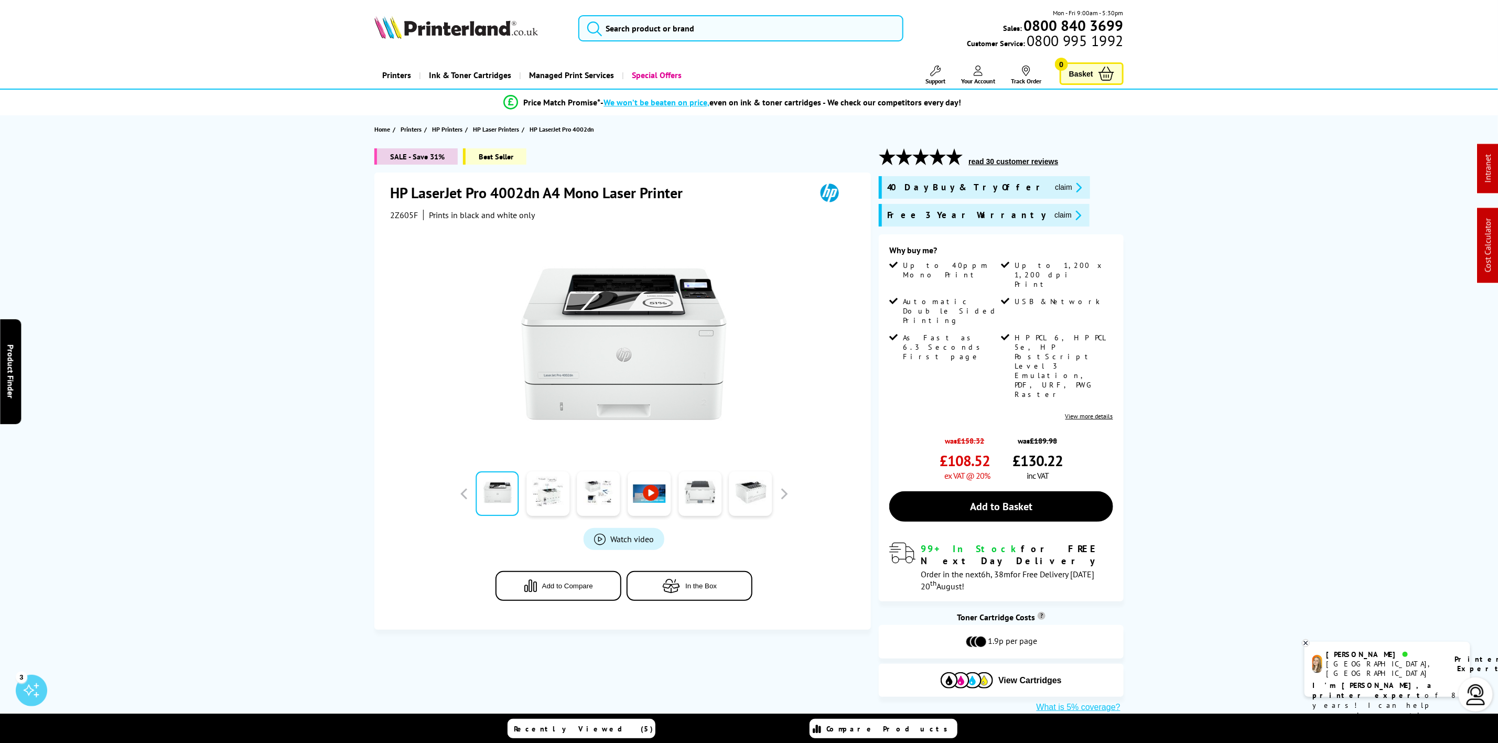
click at [424, 23] on img at bounding box center [456, 27] width 164 height 23
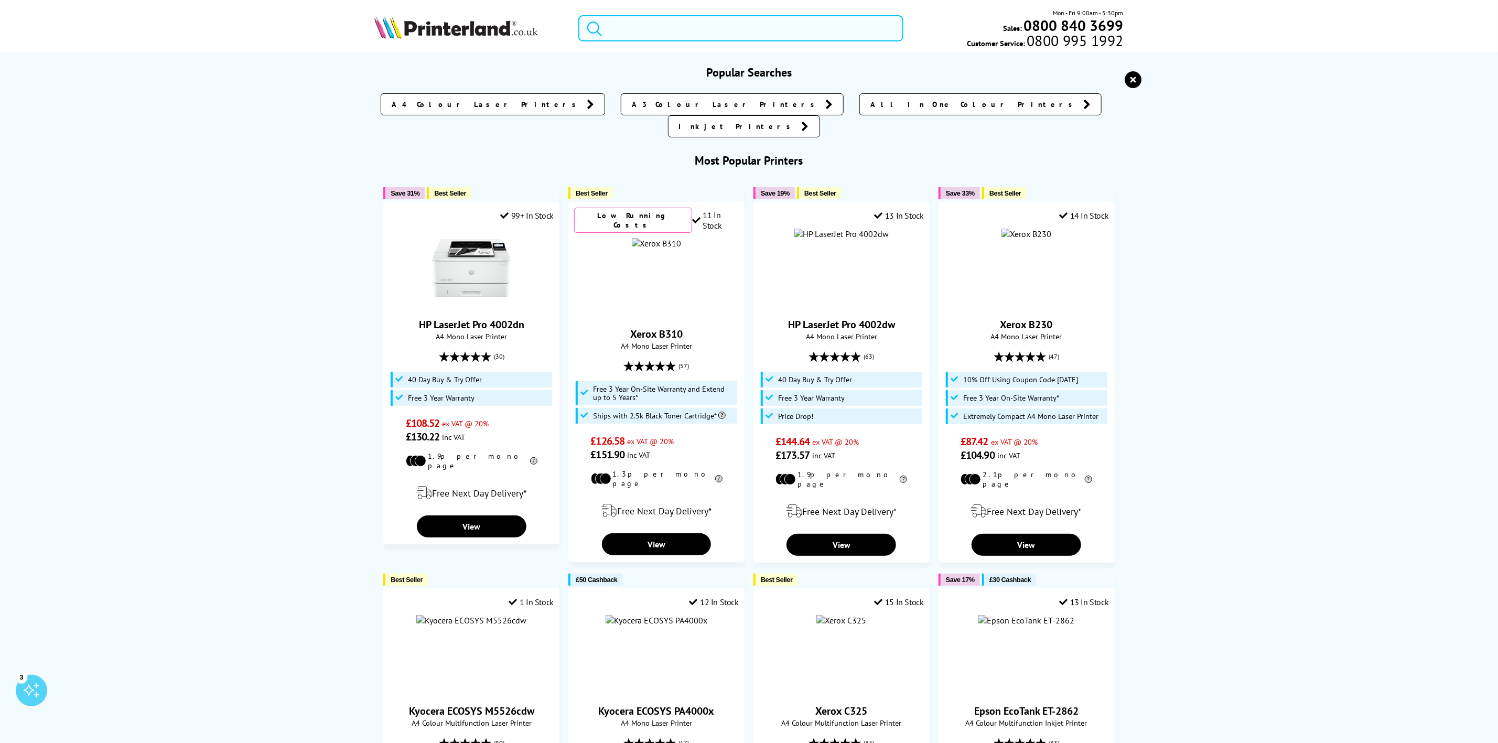
click at [688, 37] on input "search" at bounding box center [740, 28] width 325 height 26
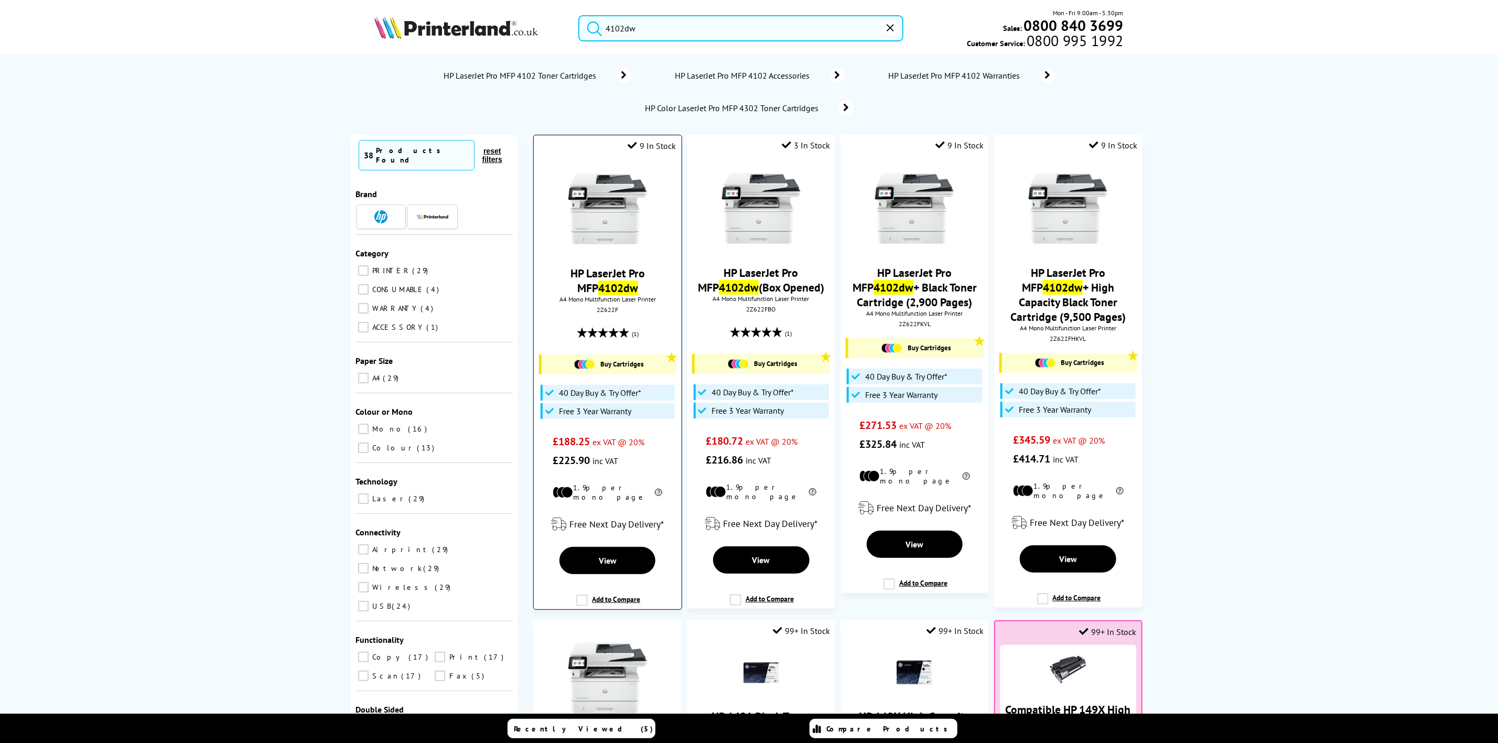
type input "4102dw"
click at [625, 189] on img at bounding box center [607, 208] width 79 height 79
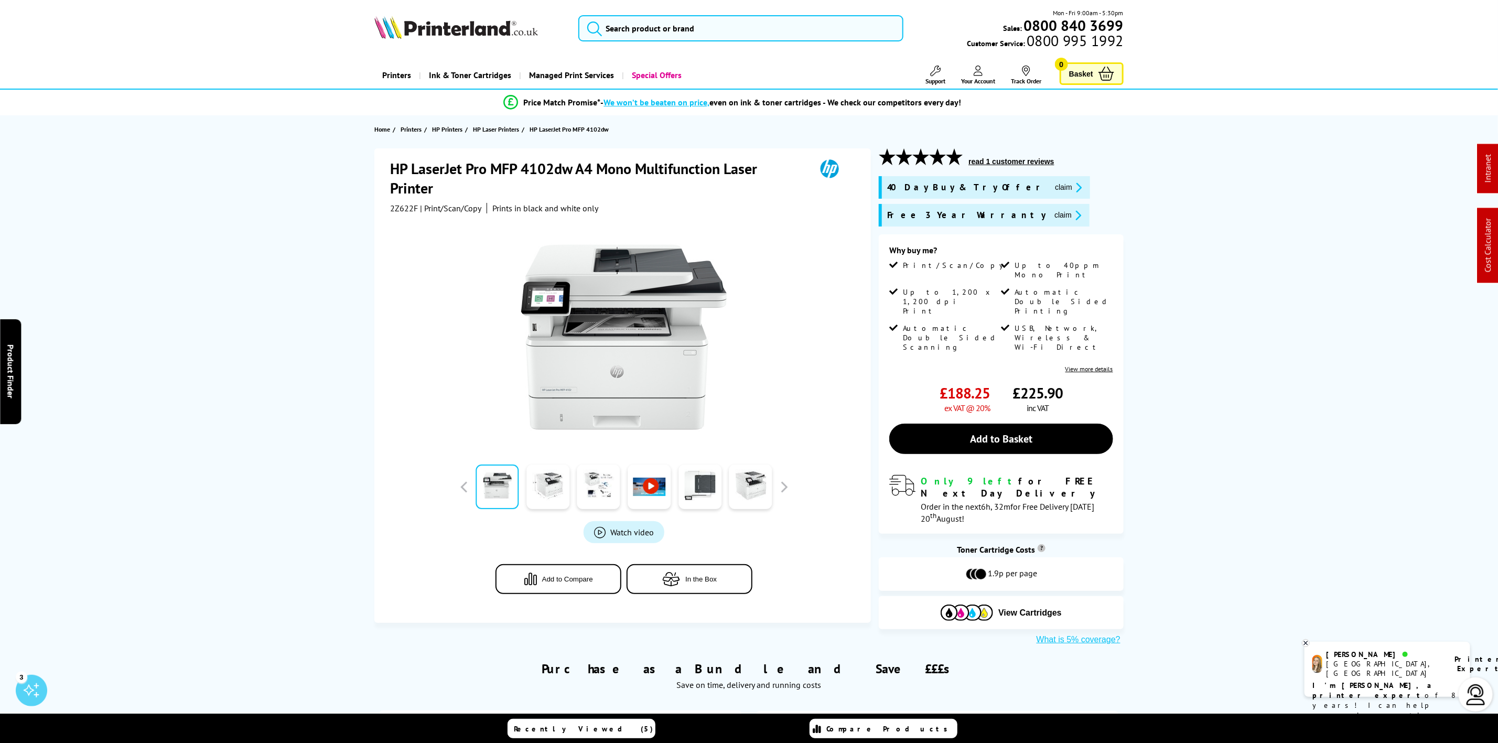
click at [404, 203] on span "2Z622F" at bounding box center [404, 208] width 28 height 10
click at [429, 223] on div at bounding box center [624, 331] width 468 height 237
click at [410, 211] on span "2Z622F" at bounding box center [404, 208] width 28 height 10
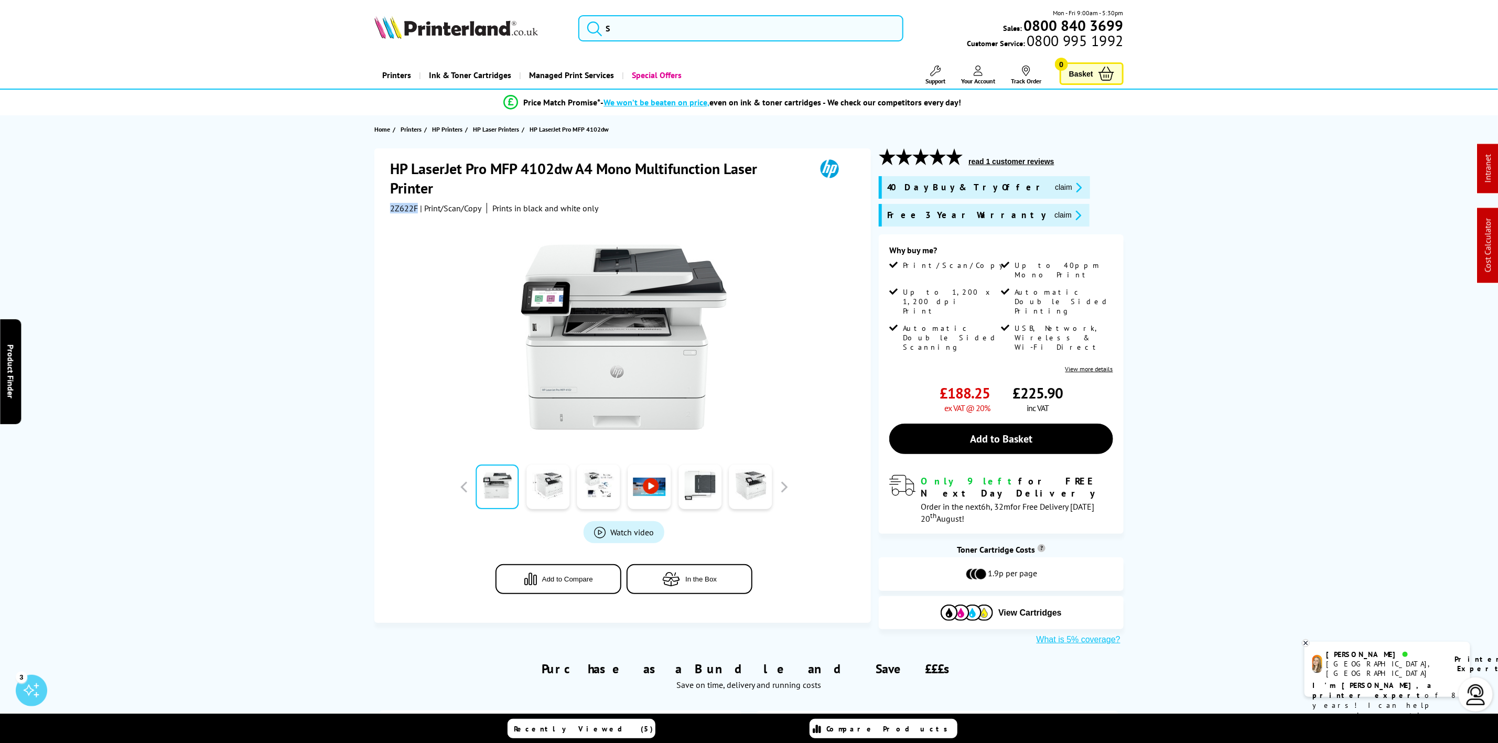
copy span "2Z622F"
click at [995, 181] on div "40 Day Buy & Try Offer claim" at bounding box center [984, 187] width 211 height 23
click at [1052, 192] on button "claim" at bounding box center [1068, 187] width 33 height 12
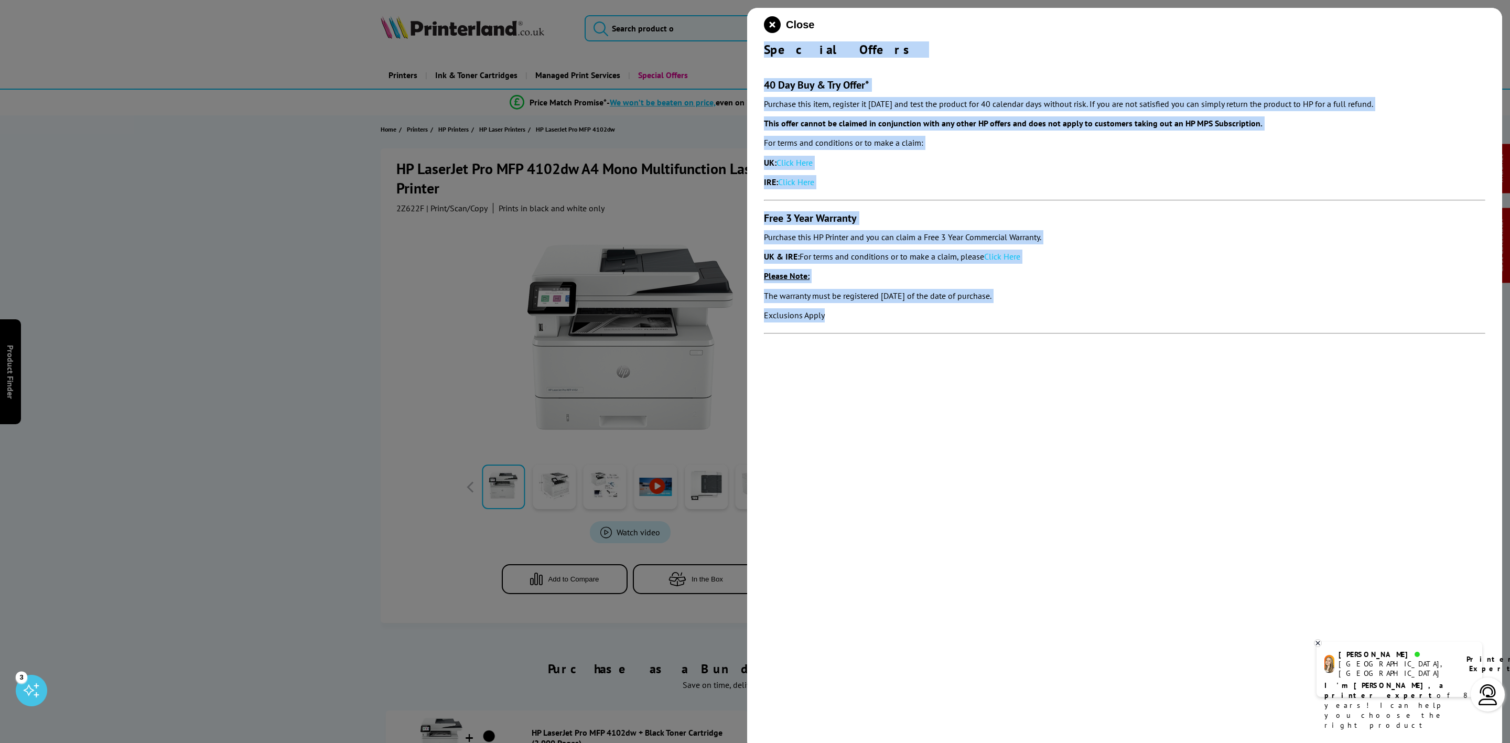
drag, startPoint x: 763, startPoint y: 49, endPoint x: 906, endPoint y: 314, distance: 300.8
click at [906, 314] on div "Close Special Offers 40 Day Buy & Try Offer* Purchase this item, register it wi…" at bounding box center [1124, 379] width 755 height 743
copy div "Special Offers 40 Day Buy & Try Offer* Purchase this item, register it within 3…"
click at [778, 21] on icon "close modal" at bounding box center [772, 24] width 17 height 17
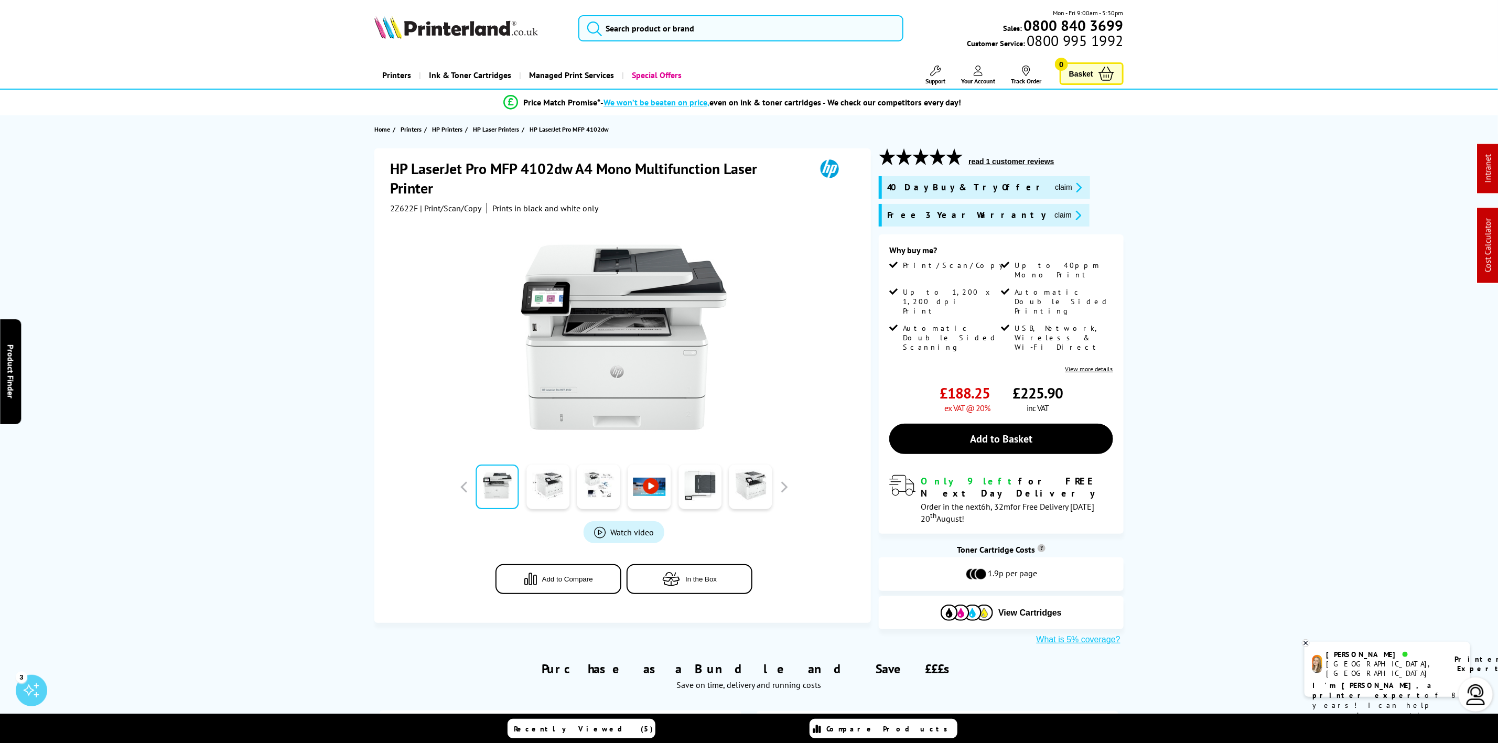
click at [436, 36] on div "Mon - Fri 9:00am - 5:30pm Sales: 0800 840 3699 Customer Service: 0800 995 1992" at bounding box center [749, 31] width 839 height 46
click at [446, 22] on img at bounding box center [456, 27] width 164 height 23
click at [444, 26] on img at bounding box center [456, 27] width 164 height 23
click at [449, 18] on img at bounding box center [456, 27] width 164 height 23
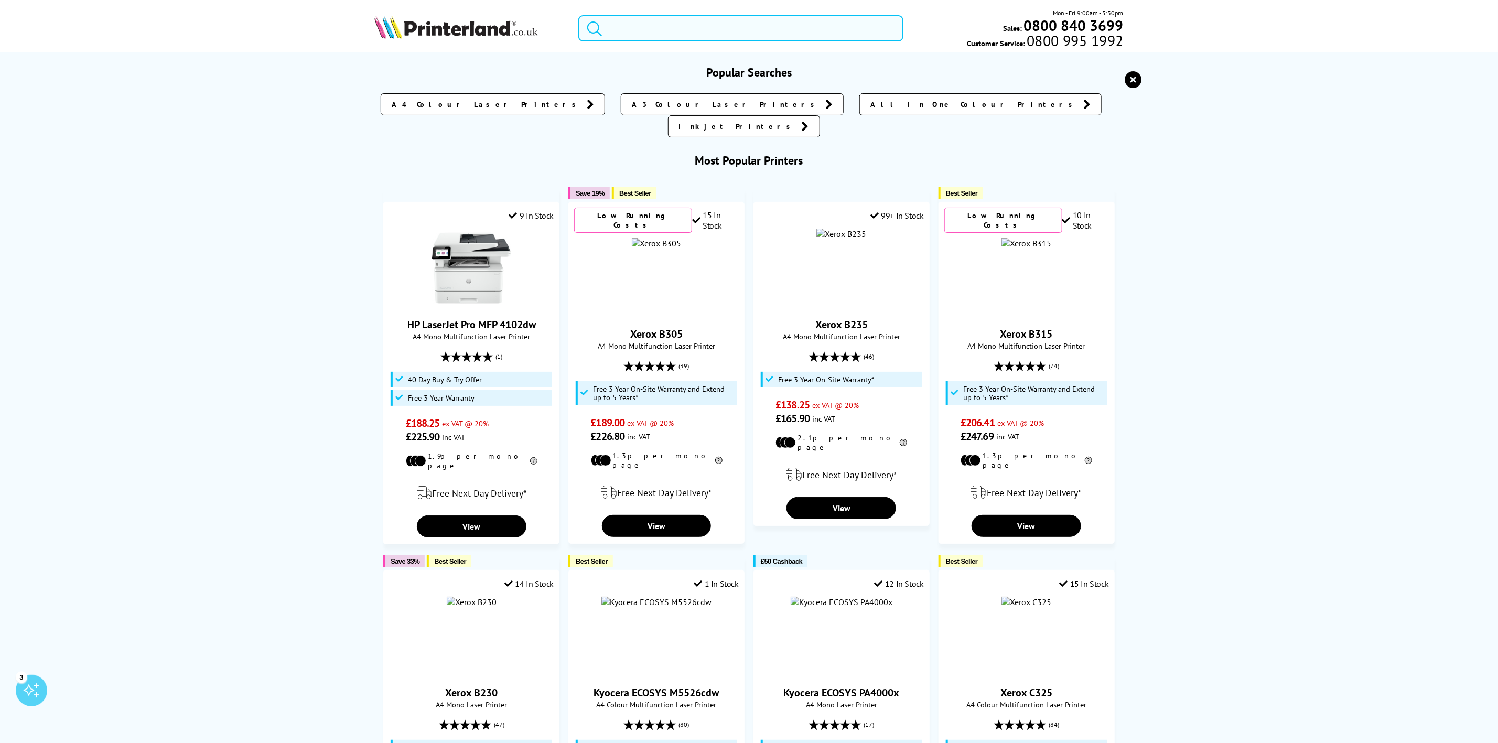
click at [679, 35] on input "search" at bounding box center [740, 28] width 325 height 26
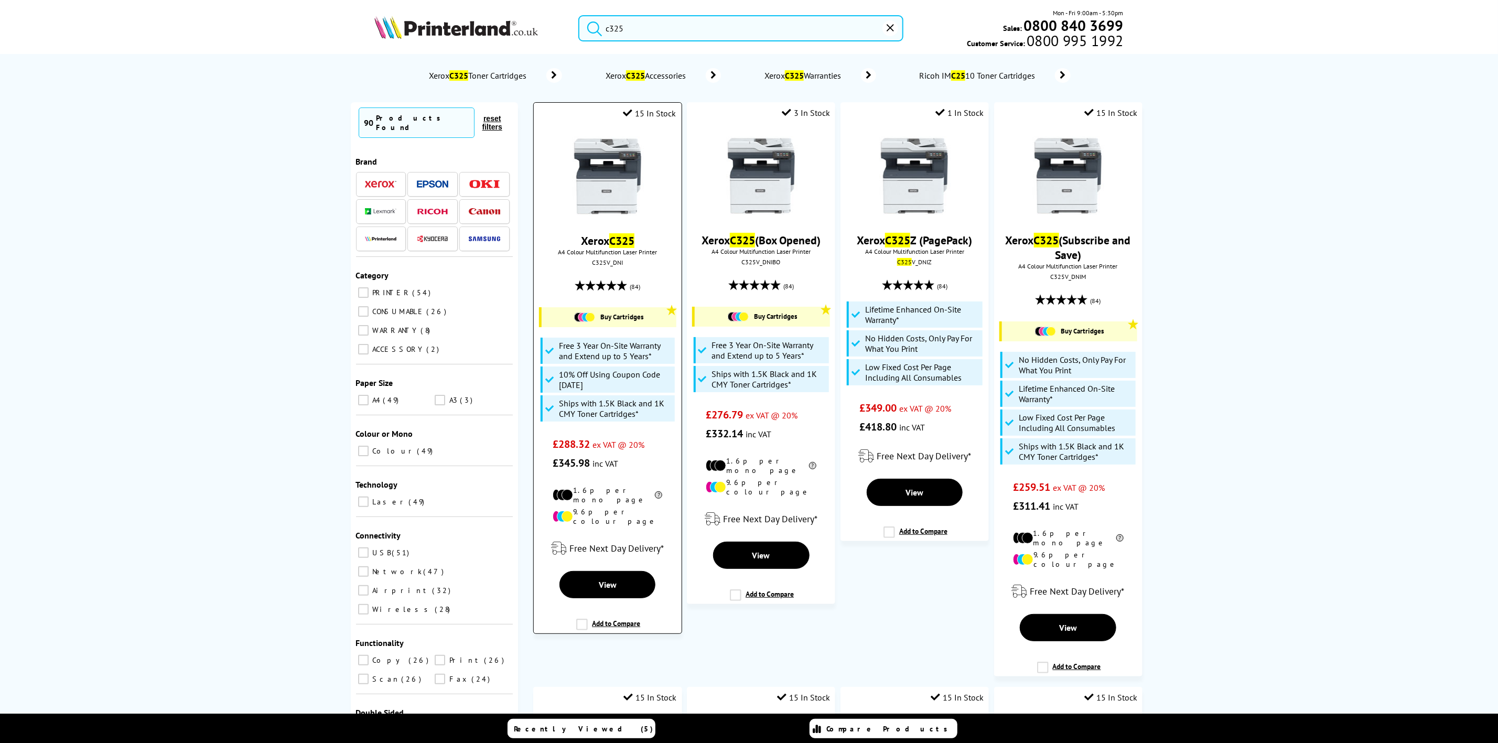
type input "c325"
click at [599, 176] on img at bounding box center [607, 176] width 79 height 79
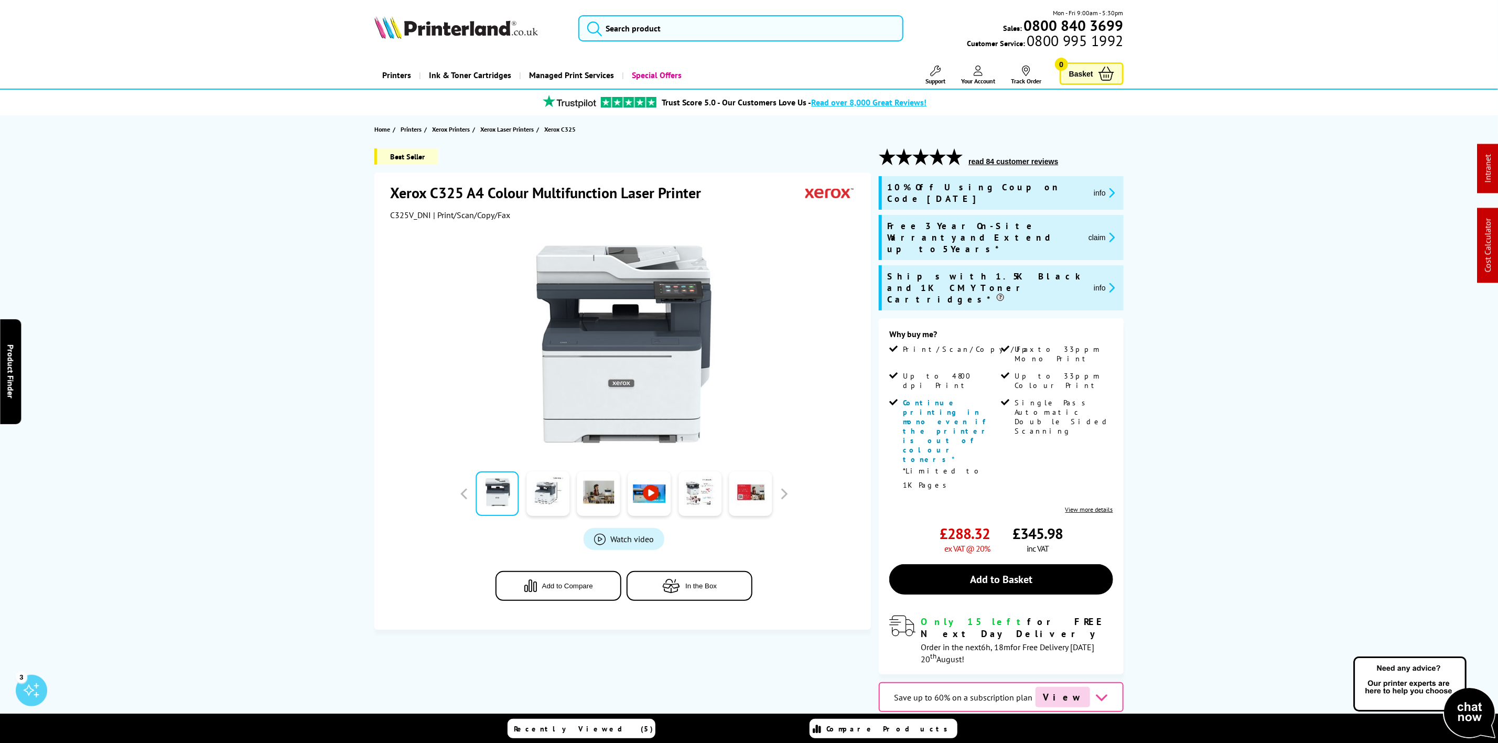
click at [393, 216] on span "C325V_DNI" at bounding box center [410, 215] width 41 height 10
click at [429, 233] on div at bounding box center [624, 338] width 468 height 237
click at [407, 219] on span "C325V_DNI" at bounding box center [410, 215] width 41 height 10
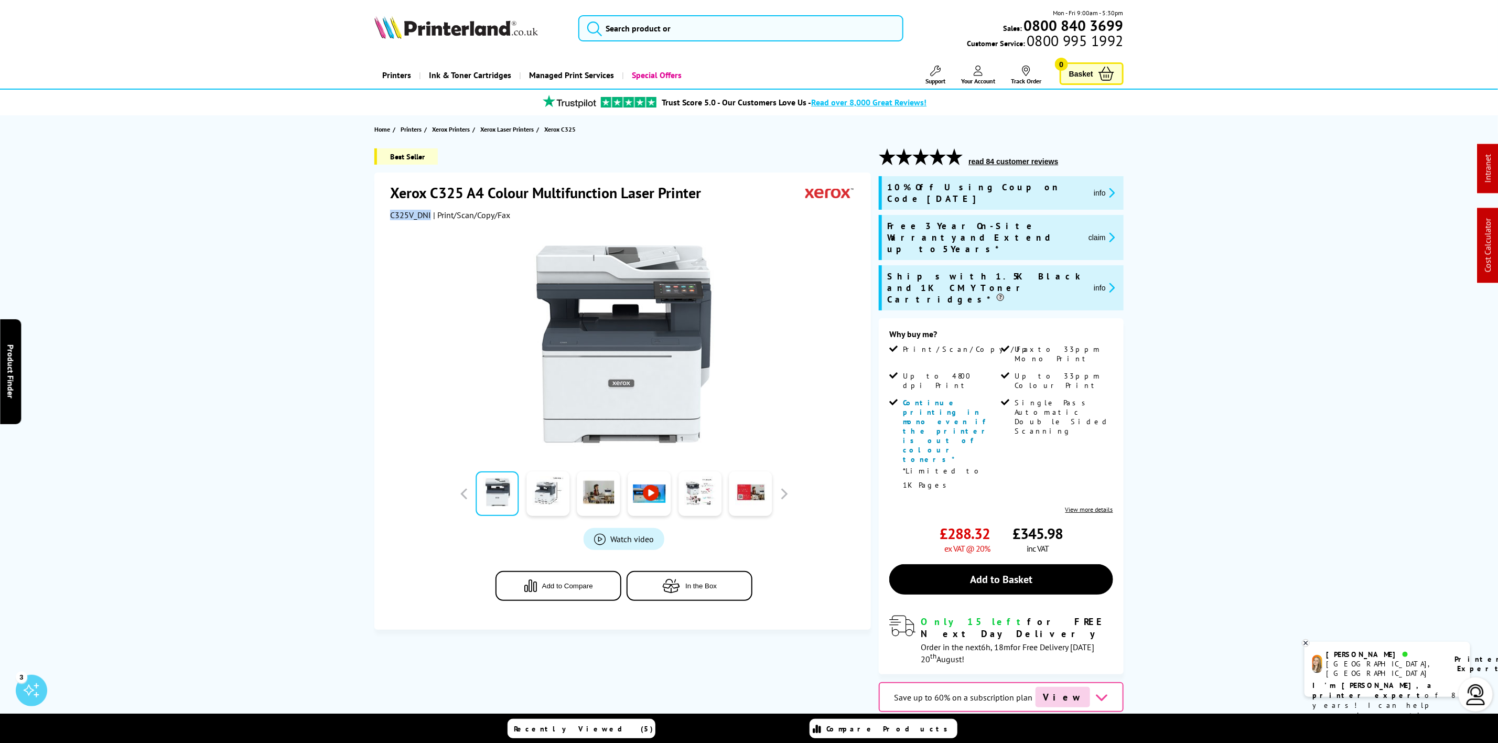
copy span "C325V_DNI"
click at [1093, 231] on button "claim" at bounding box center [1101, 237] width 33 height 12
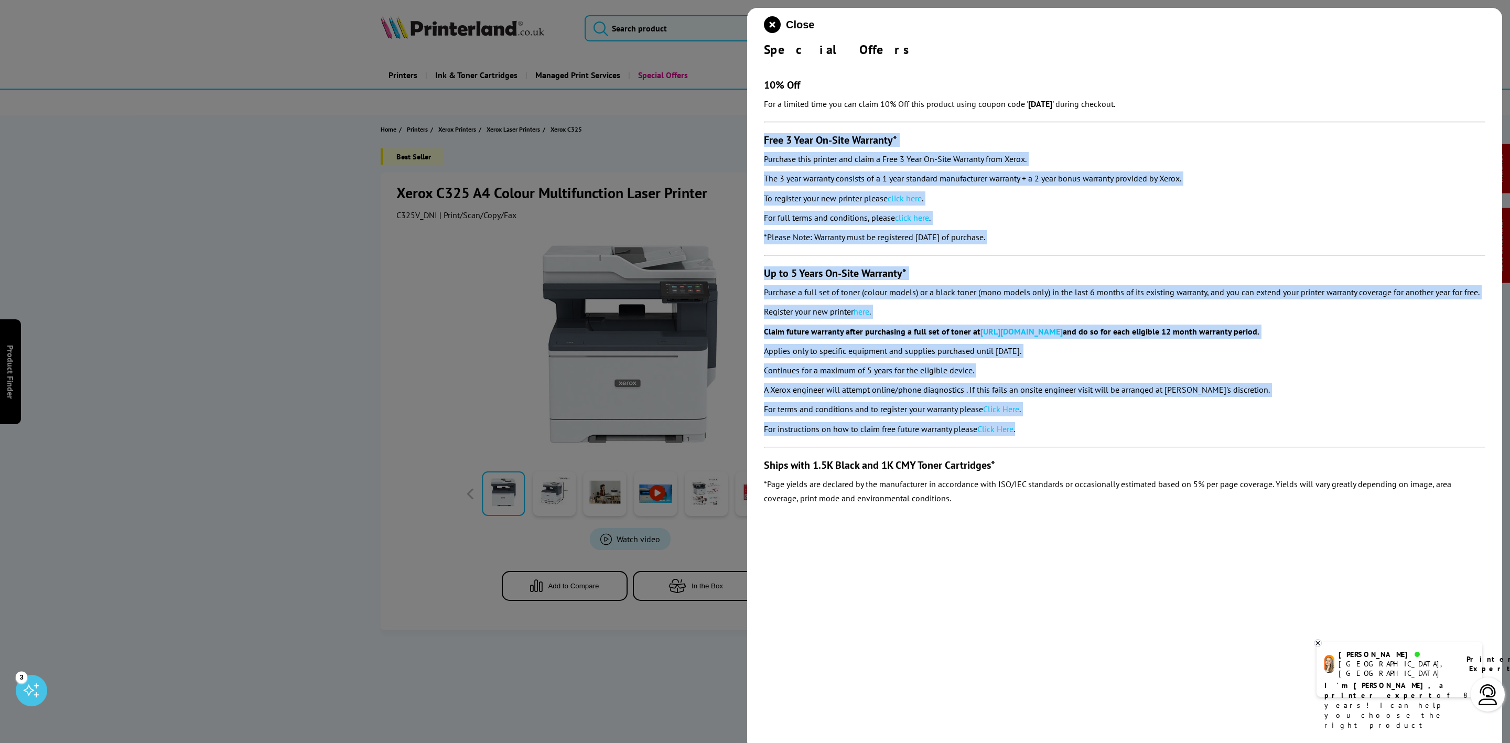
drag, startPoint x: 763, startPoint y: 137, endPoint x: 1040, endPoint y: 427, distance: 400.9
click at [1040, 427] on div "Close Special Offers 10% Off For a limited time you can claim 10% Off this prod…" at bounding box center [1124, 379] width 755 height 743
copy section "Free 3 Year On-Site Warranty* Purchase this printer and claim a Free 3 Year On-…"
drag, startPoint x: 774, startPoint y: 27, endPoint x: 767, endPoint y: 34, distance: 9.7
click at [767, 34] on div "Close Special Offers" at bounding box center [1125, 36] width 722 height 41
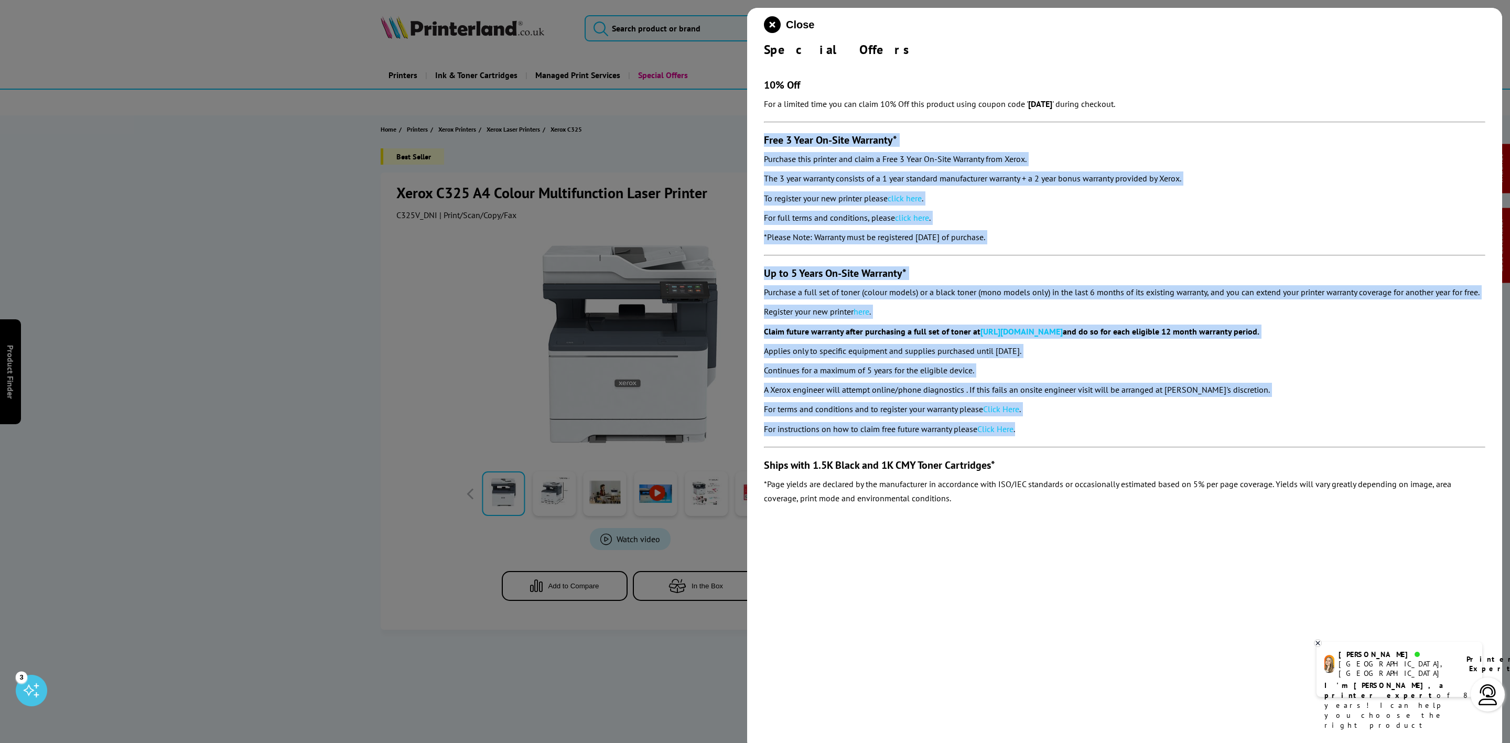
click at [761, 35] on div "Close Special Offers 10% Off For a limited time you can claim 10% Off this prod…" at bounding box center [1124, 379] width 755 height 743
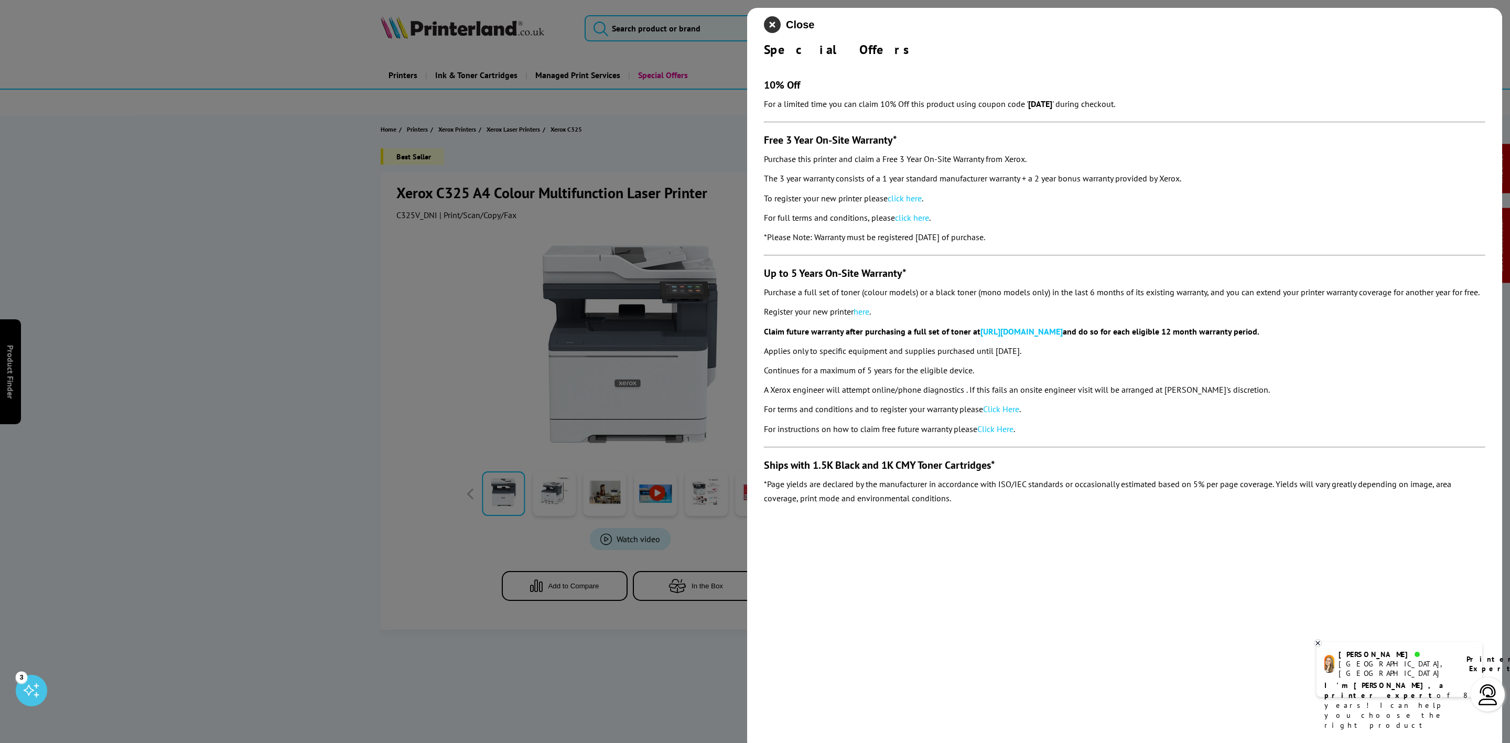
click at [774, 16] on icon "close modal" at bounding box center [772, 24] width 17 height 17
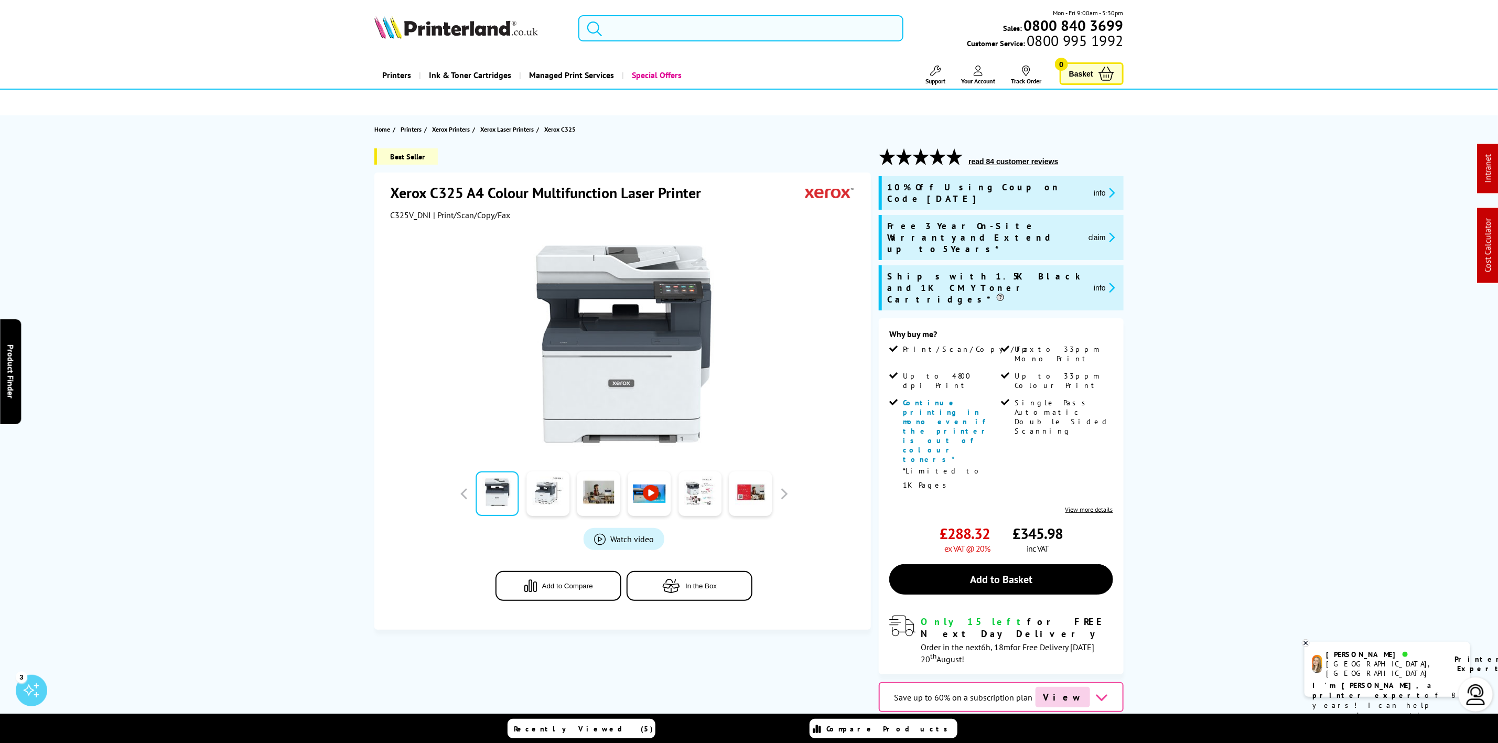
click at [774, 16] on input "search" at bounding box center [740, 28] width 325 height 26
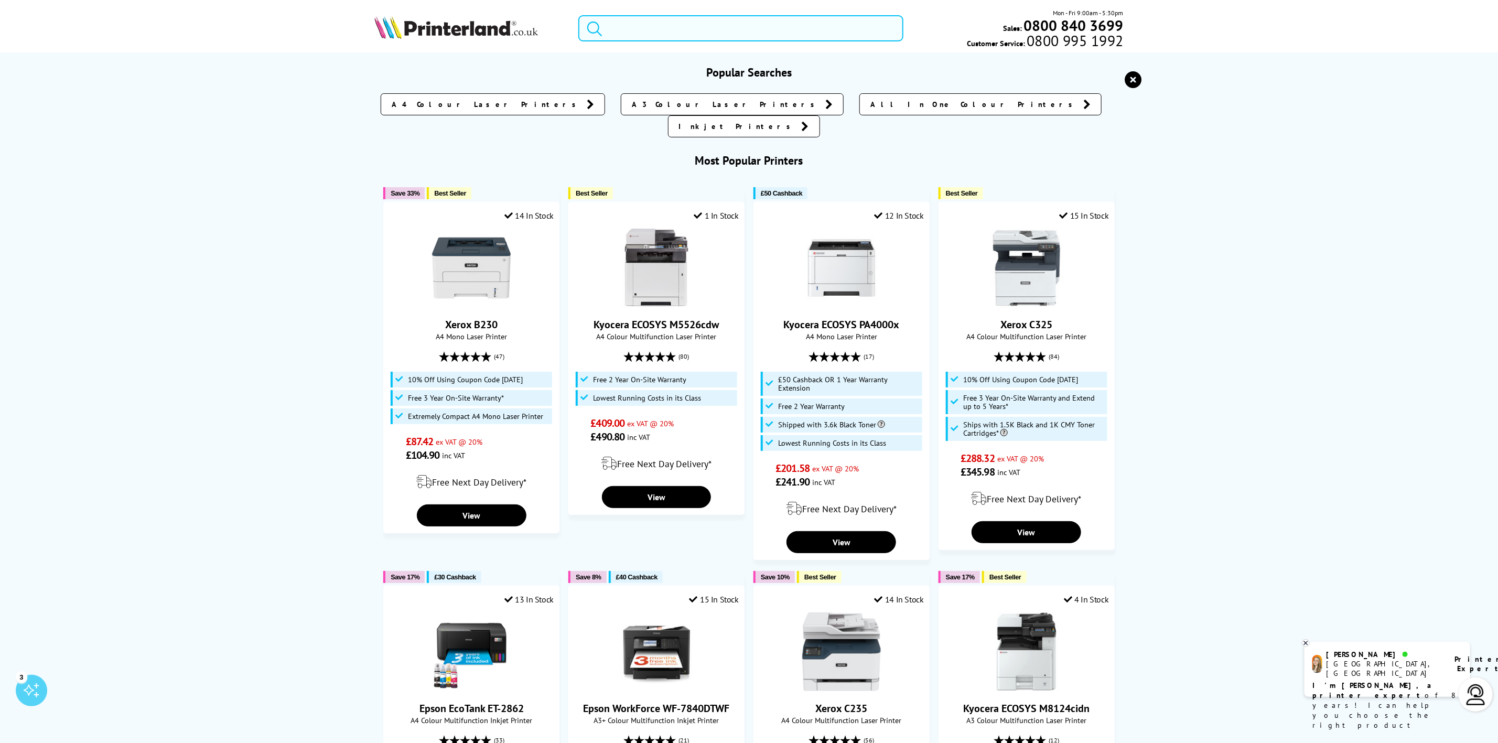
click at [455, 20] on img at bounding box center [456, 27] width 164 height 23
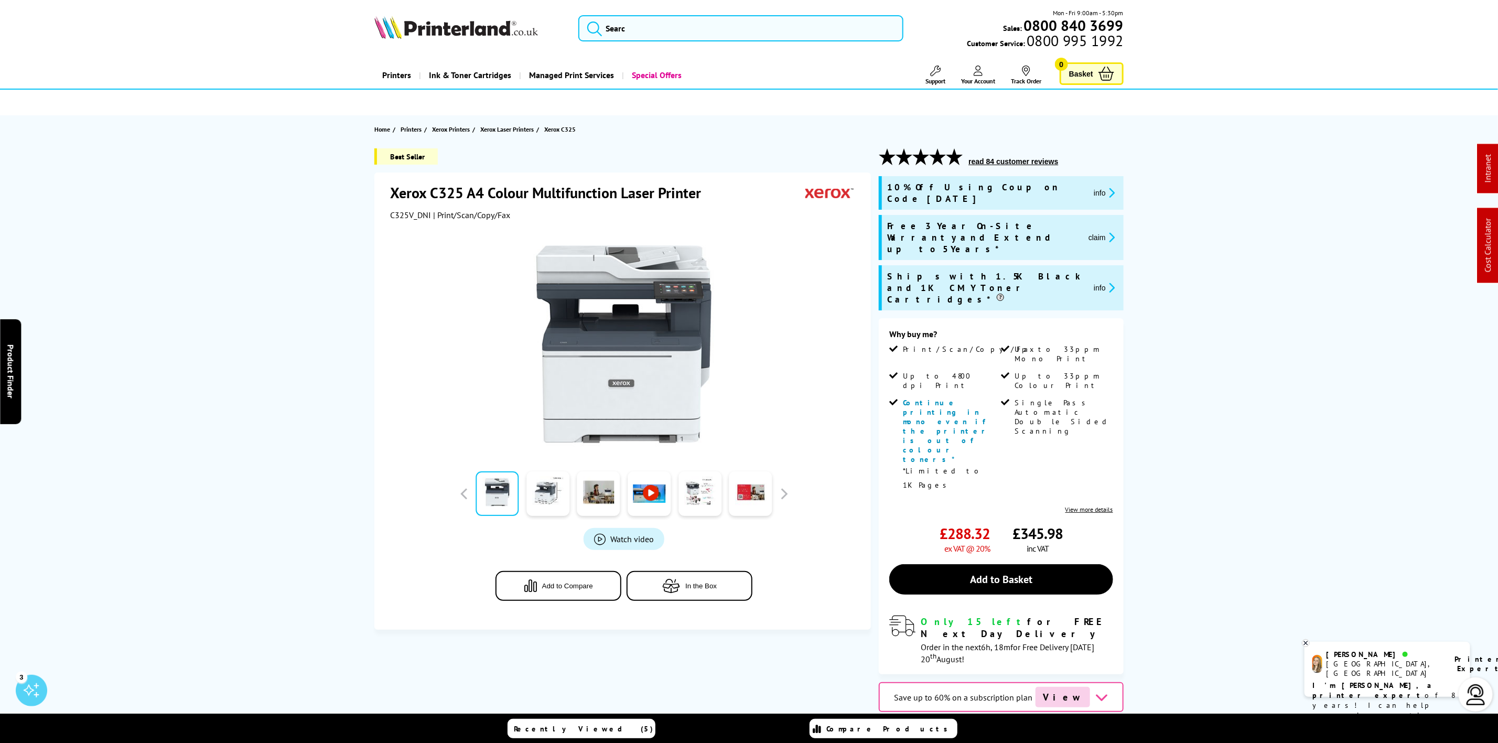
click at [455, 20] on img at bounding box center [456, 27] width 164 height 23
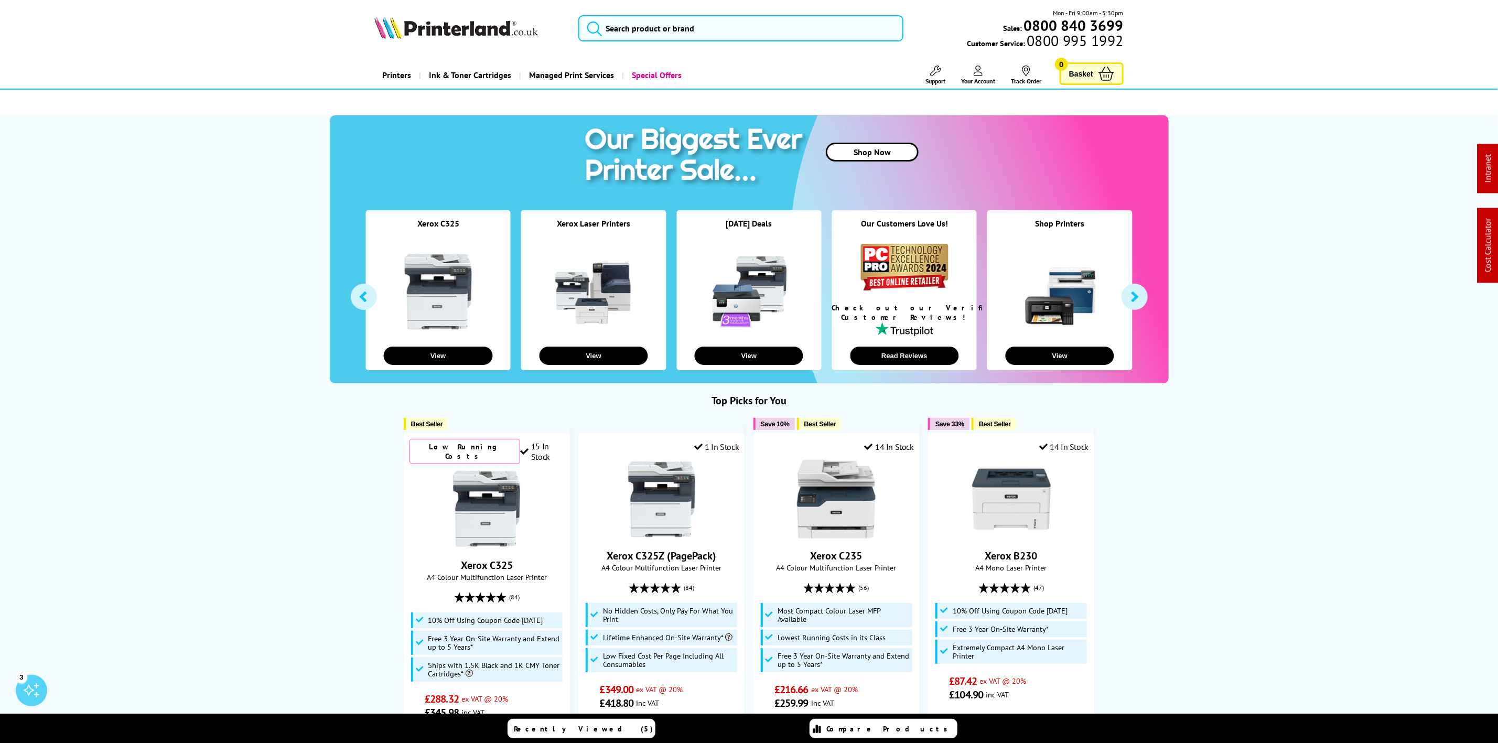
click at [485, 15] on div "Mon - Fri 9:00am - 5:30pm Sales: 0800 840 3699 Customer Service: 0800 995 1992" at bounding box center [749, 31] width 839 height 46
